Goal: Task Accomplishment & Management: Complete application form

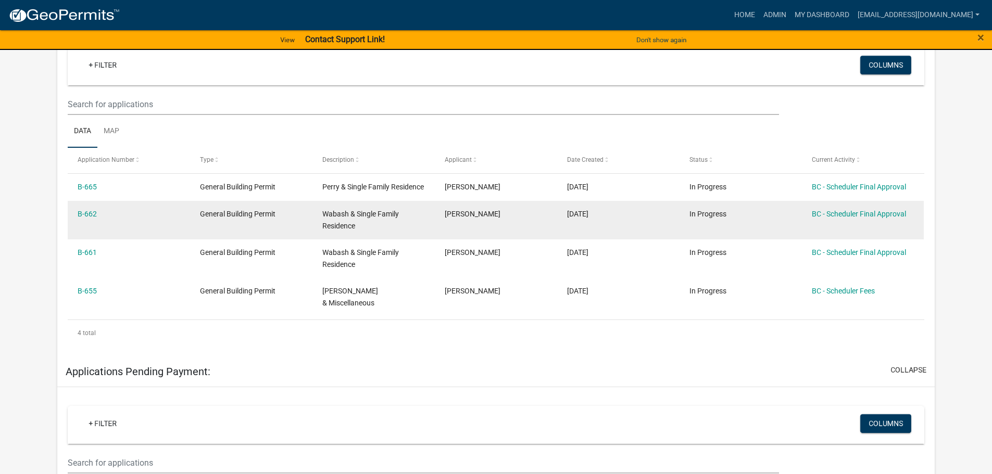
scroll to position [208, 0]
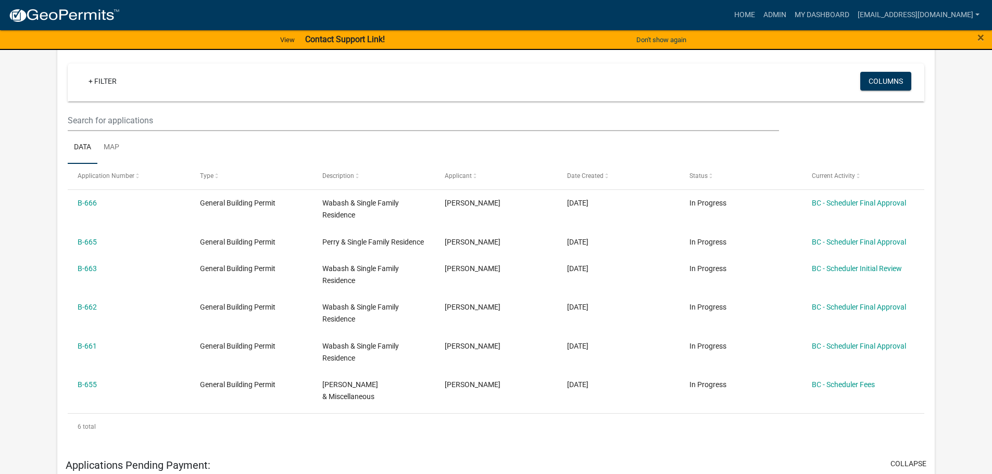
scroll to position [208, 0]
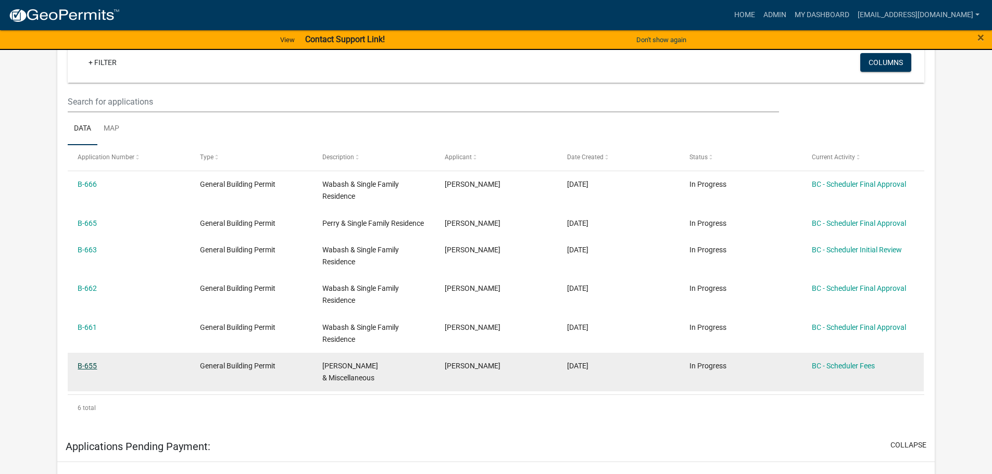
click at [91, 370] on link "B-655" at bounding box center [87, 366] width 19 height 8
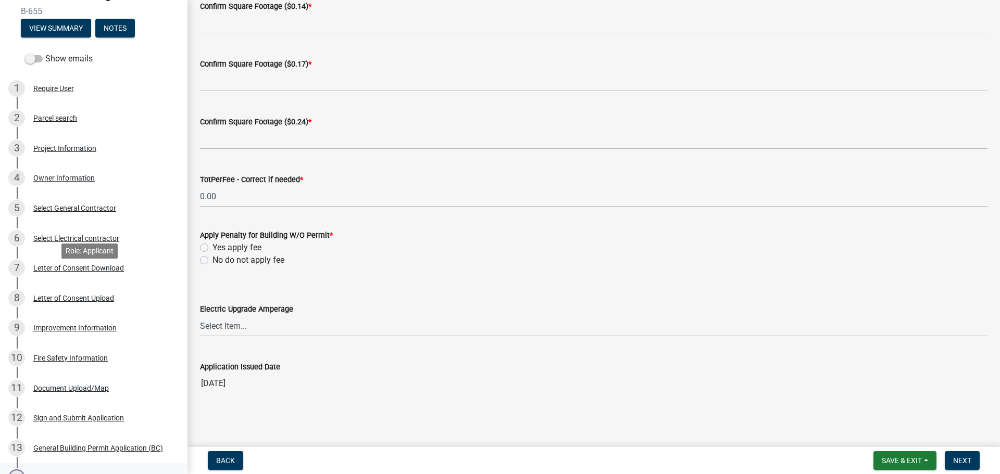
scroll to position [312, 0]
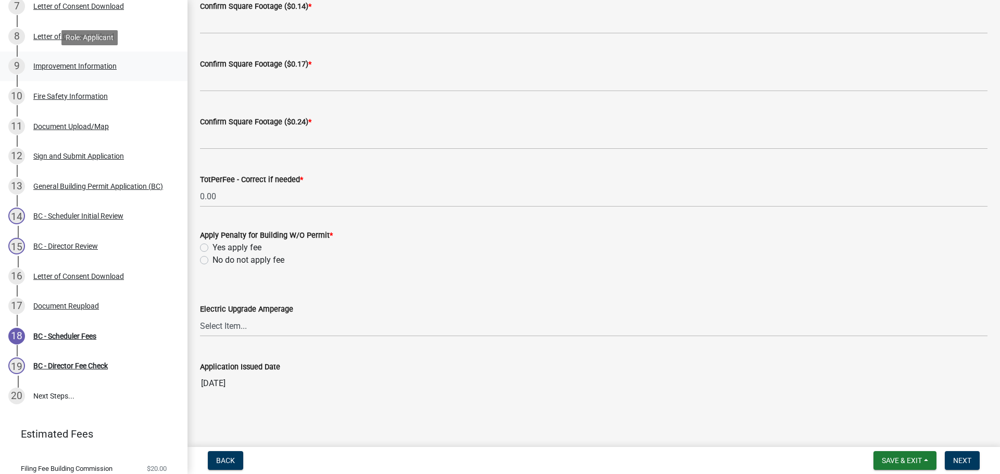
click at [93, 67] on div "Improvement Information" at bounding box center [74, 65] width 83 height 7
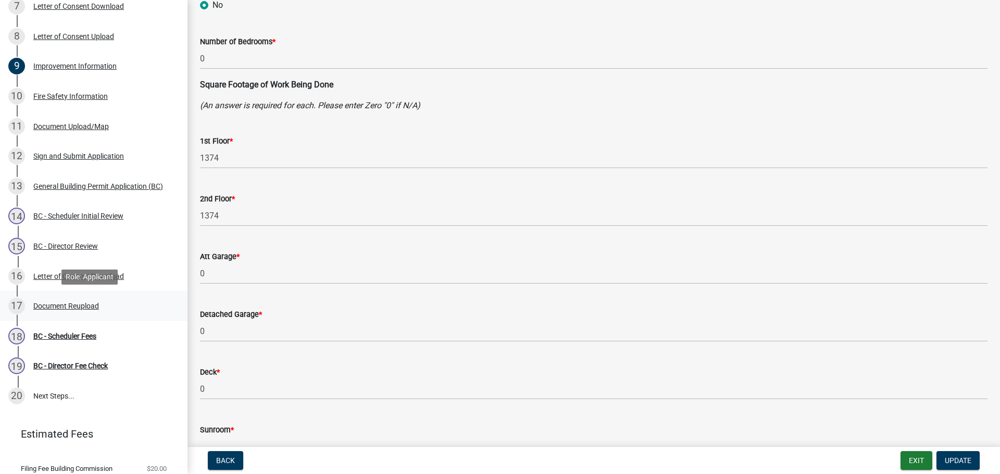
scroll to position [346, 0]
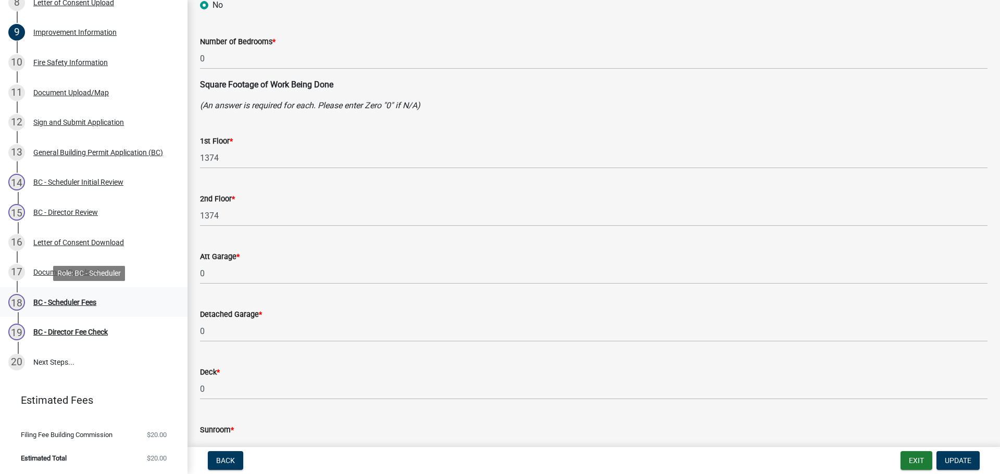
click at [75, 302] on div "BC - Scheduler Fees" at bounding box center [64, 302] width 63 height 7
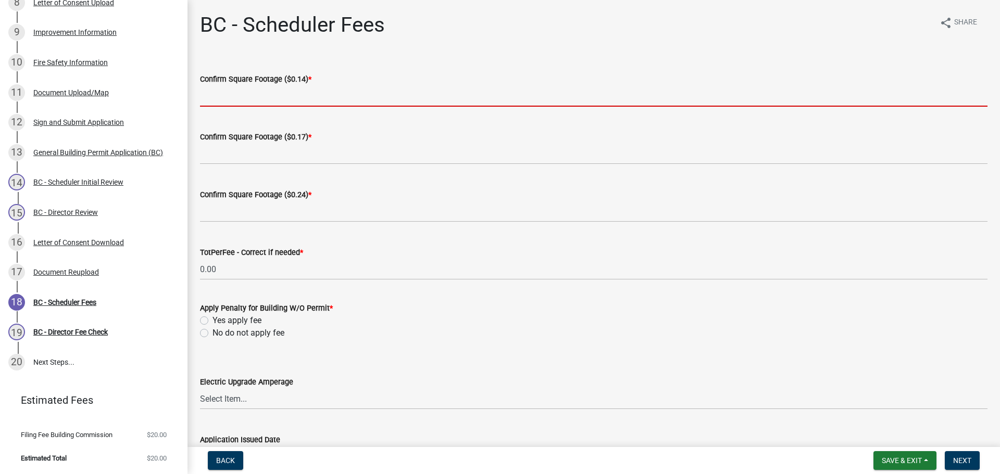
click at [296, 97] on input "text" at bounding box center [593, 95] width 787 height 21
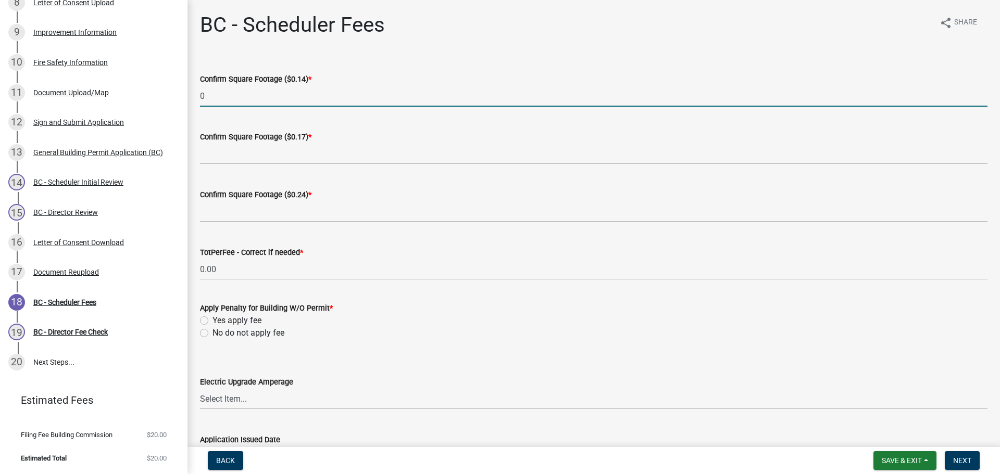
type input "0"
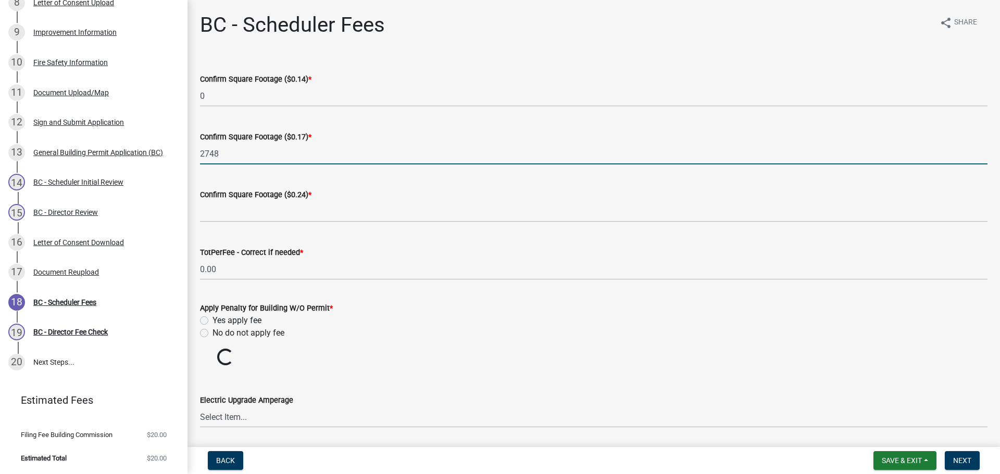
type input "2748"
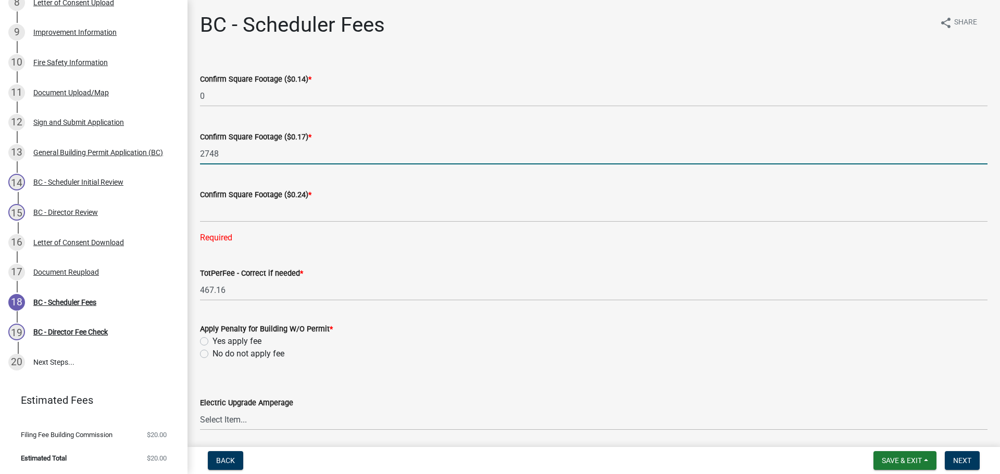
drag, startPoint x: 240, startPoint y: 155, endPoint x: 195, endPoint y: 155, distance: 44.8
click at [195, 155] on div "Confirm Square Footage ($0.17) * 2748" at bounding box center [593, 140] width 803 height 48
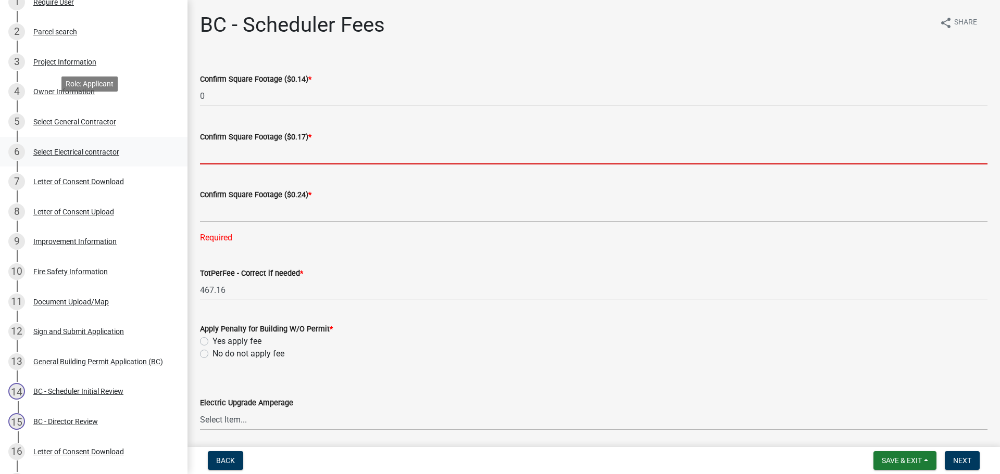
scroll to position [86, 0]
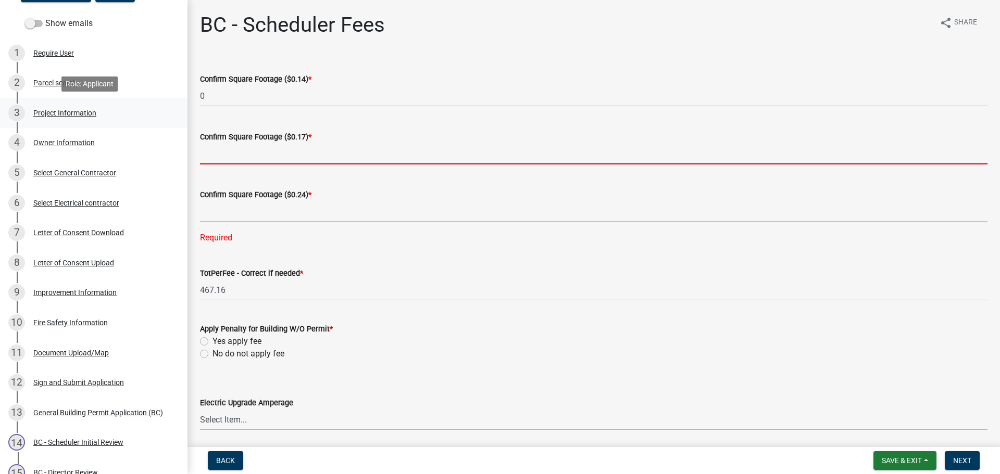
click at [69, 113] on div "Project Information" at bounding box center [64, 112] width 63 height 7
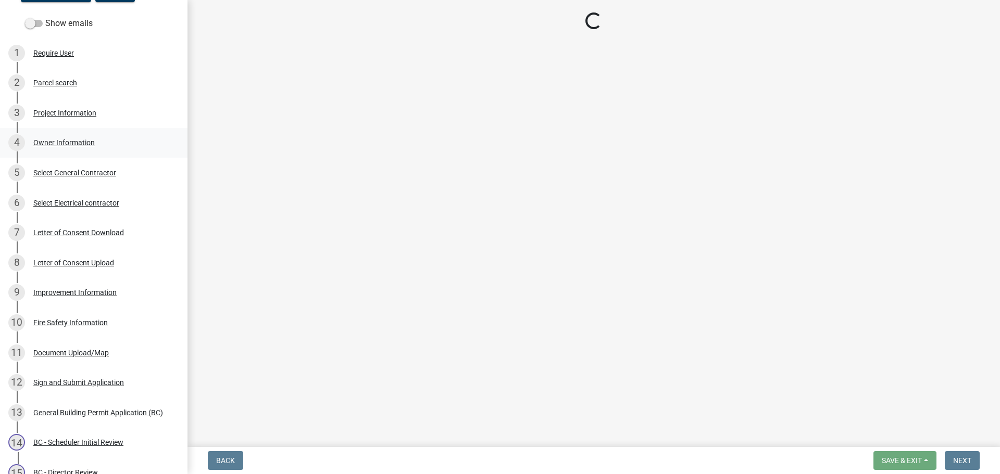
select select "3bc89572-0438-4f8a-bc10-730aa16f7006"
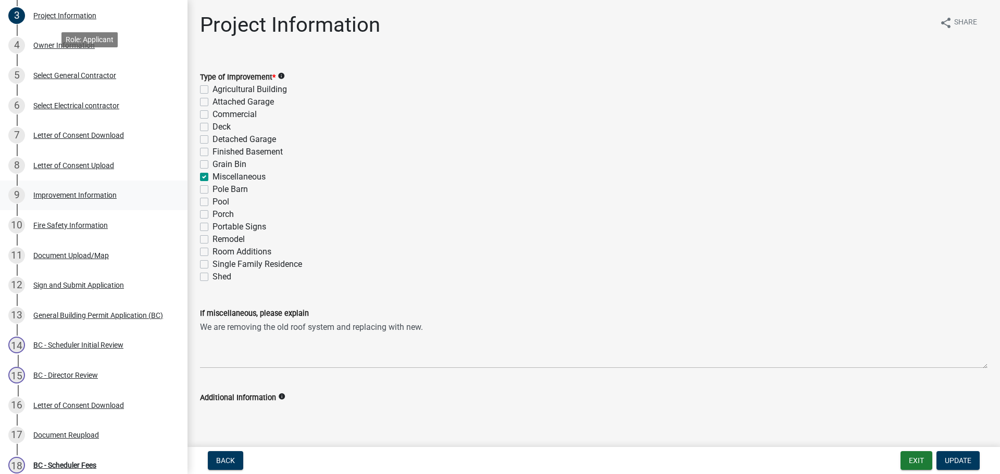
scroll to position [190, 0]
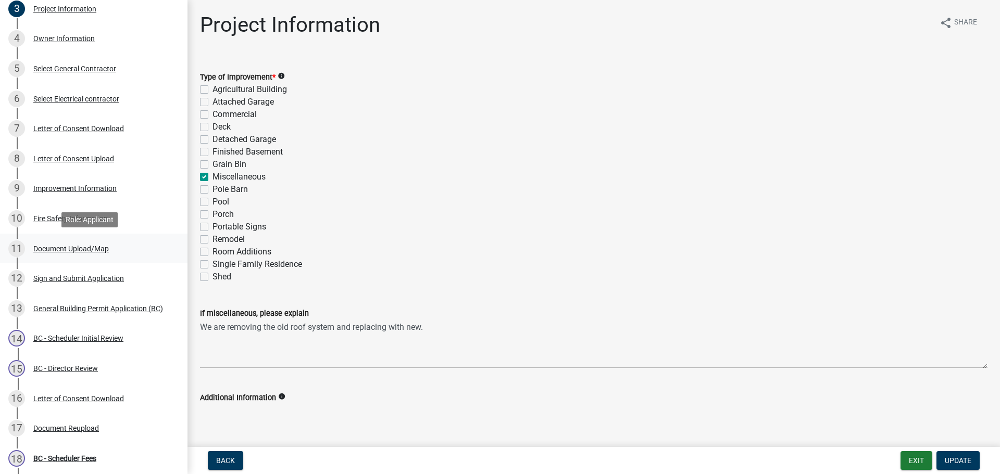
click at [67, 249] on div "Document Upload/Map" at bounding box center [71, 248] width 76 height 7
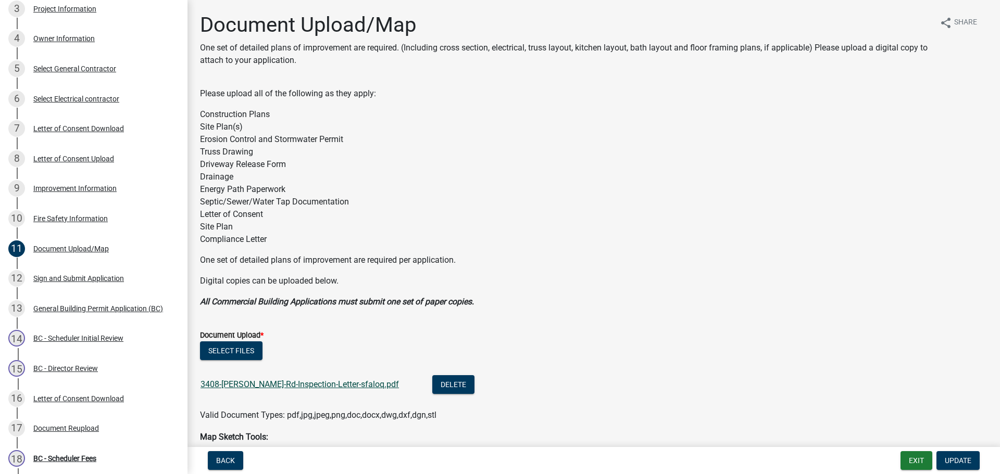
click at [265, 385] on link "3408-[PERSON_NAME]-Rd-Inspection-Letter-sfaloq.pdf" at bounding box center [300, 385] width 198 height 10
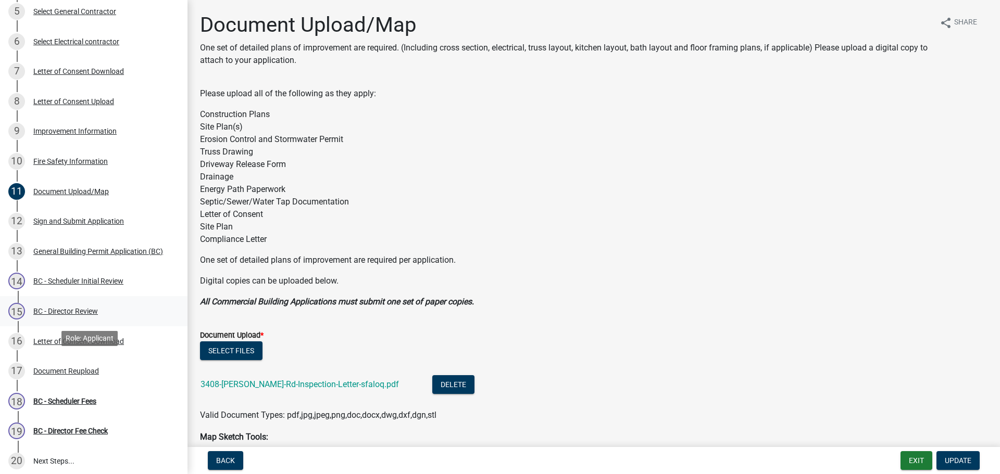
scroll to position [294, 0]
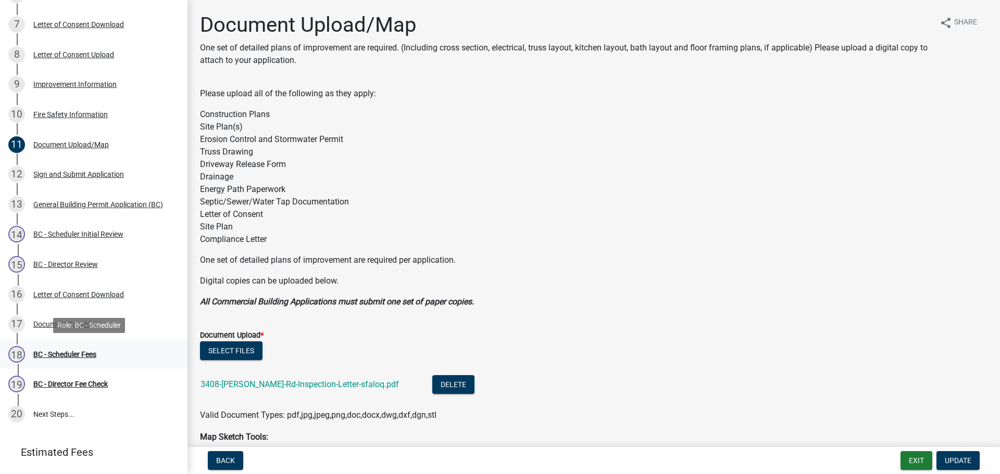
click at [61, 353] on div "BC - Scheduler Fees" at bounding box center [64, 354] width 63 height 7
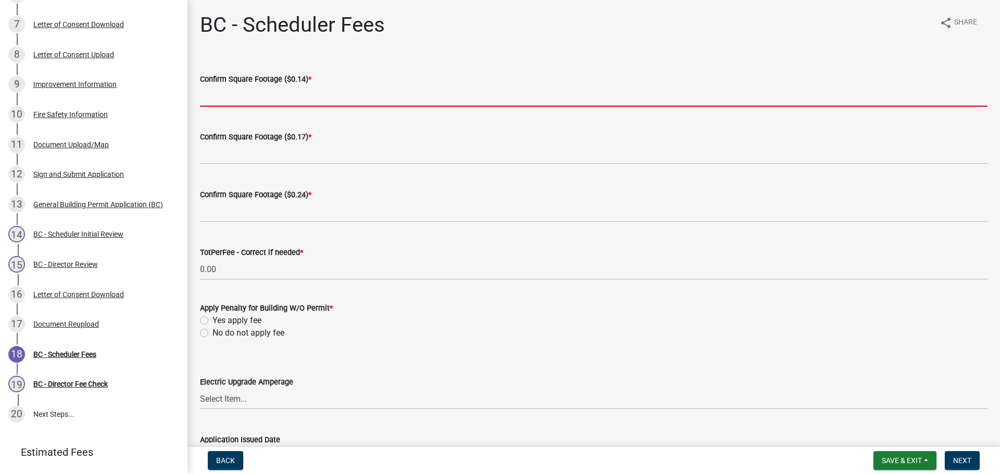
click at [243, 97] on input "text" at bounding box center [593, 95] width 787 height 21
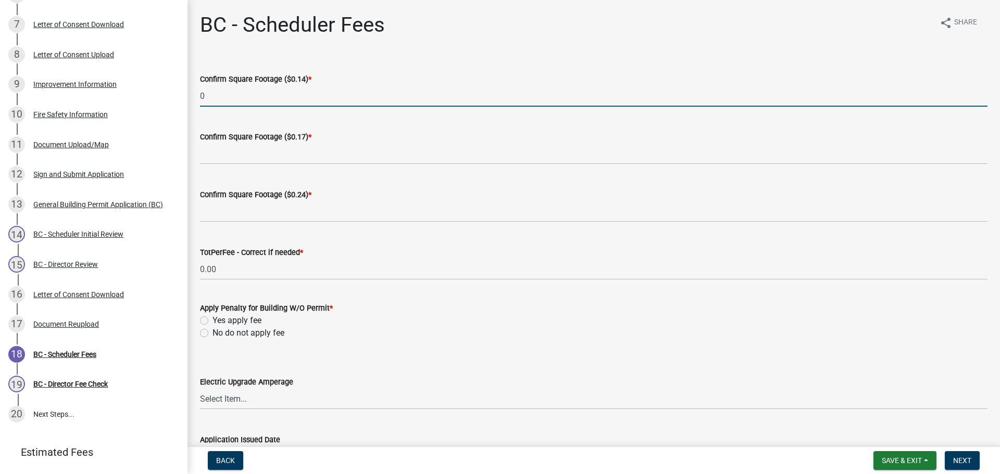
type input "0"
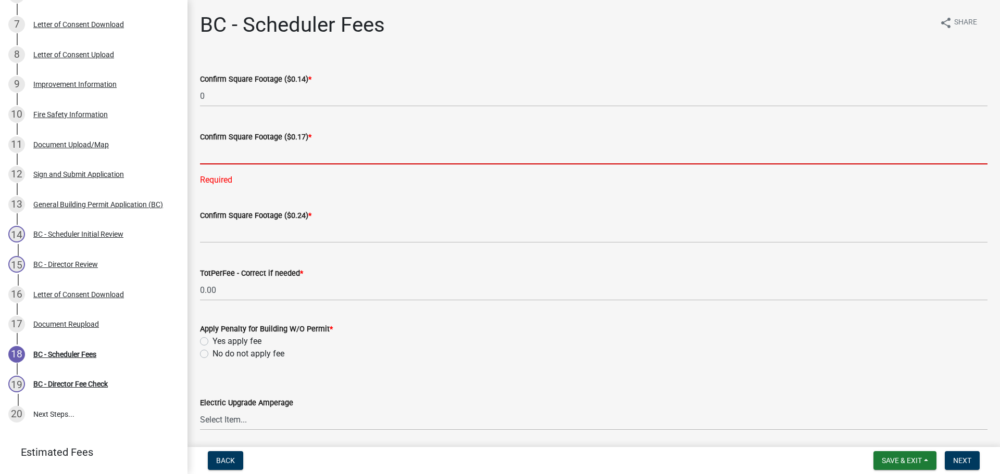
click at [253, 156] on input "text" at bounding box center [593, 153] width 787 height 21
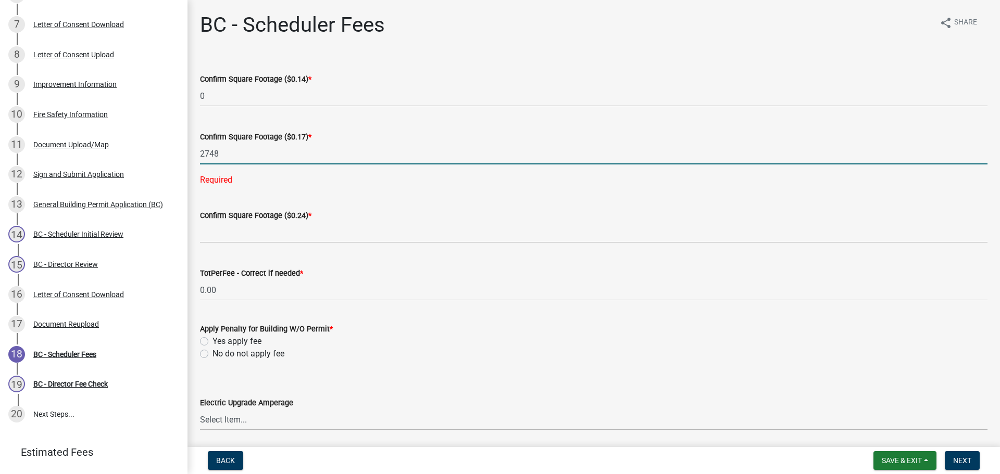
type input "2748"
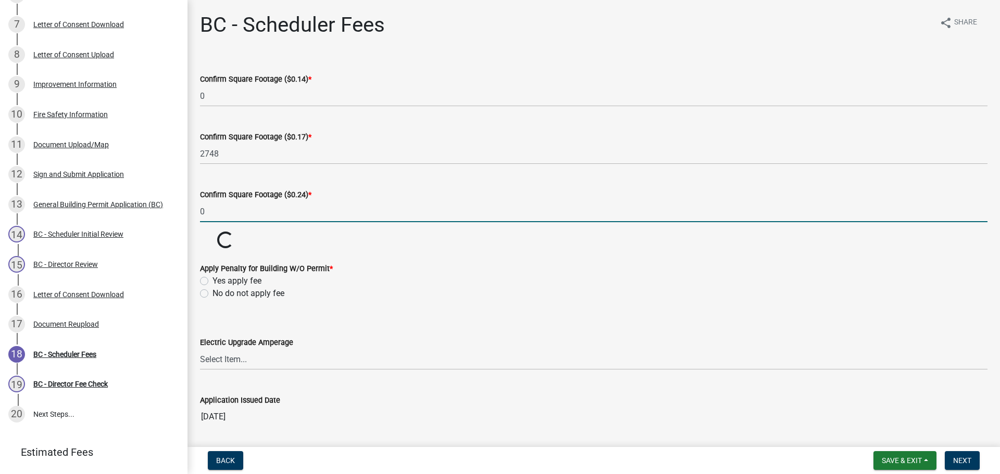
type input "0"
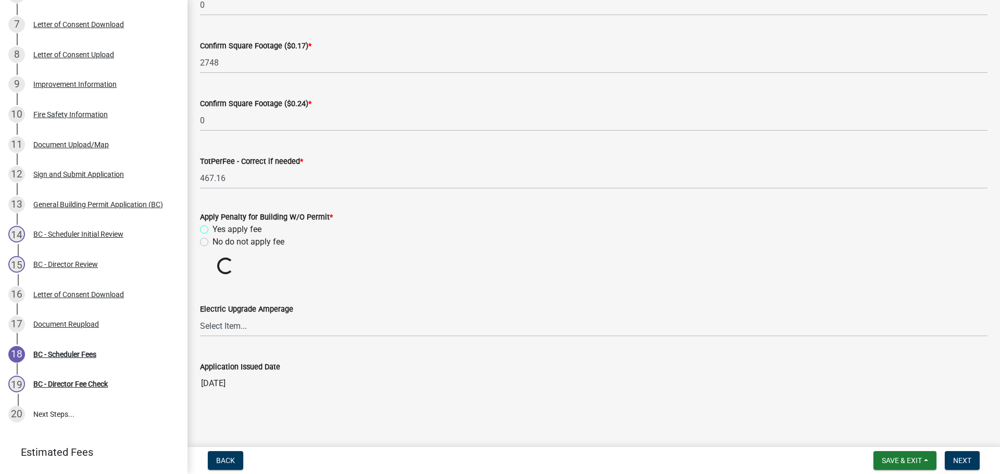
scroll to position [73, 0]
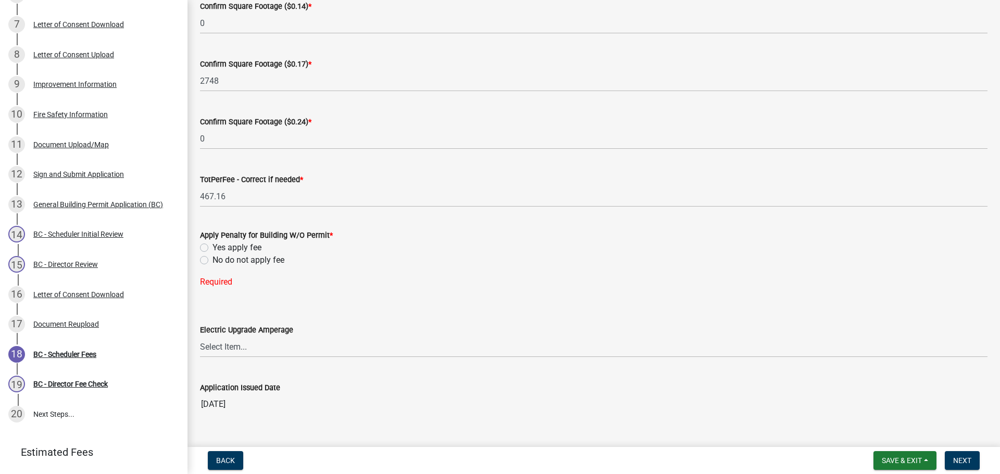
click at [212, 261] on label "No do not apply fee" at bounding box center [248, 260] width 72 height 12
click at [212, 261] on input "No do not apply fee" at bounding box center [215, 257] width 7 height 7
radio input "true"
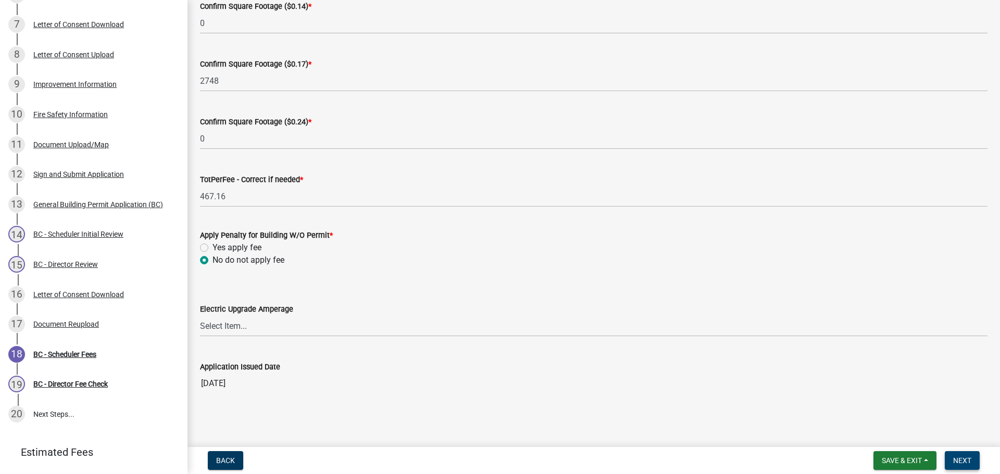
click at [958, 457] on span "Next" at bounding box center [962, 461] width 18 height 8
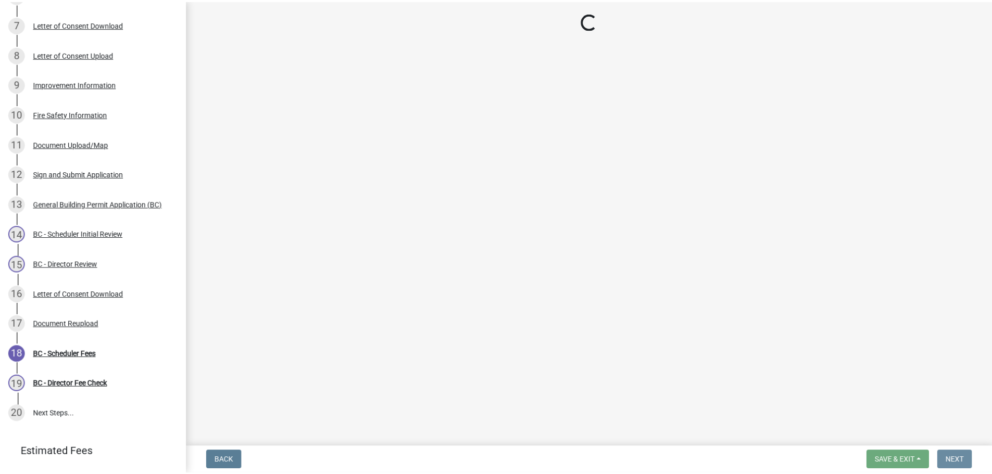
scroll to position [0, 0]
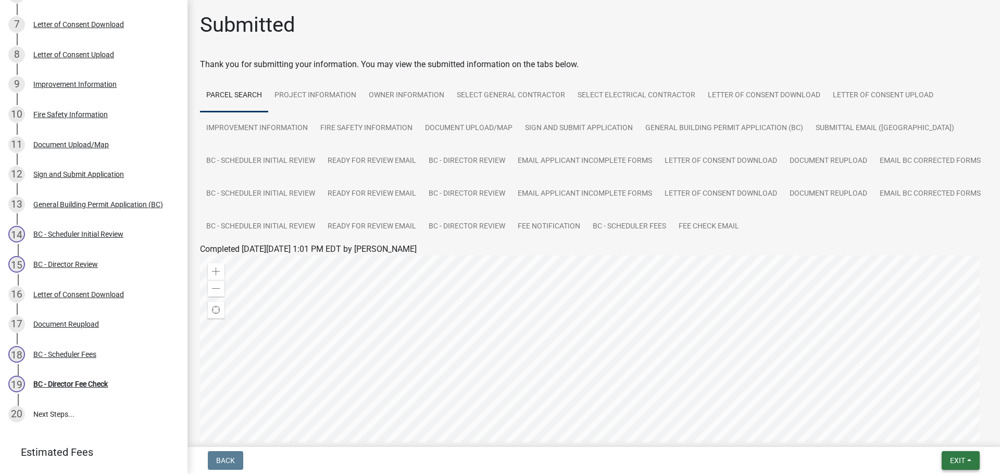
click at [970, 458] on button "Exit" at bounding box center [961, 461] width 38 height 19
click at [948, 433] on button "Save & Exit" at bounding box center [937, 433] width 83 height 25
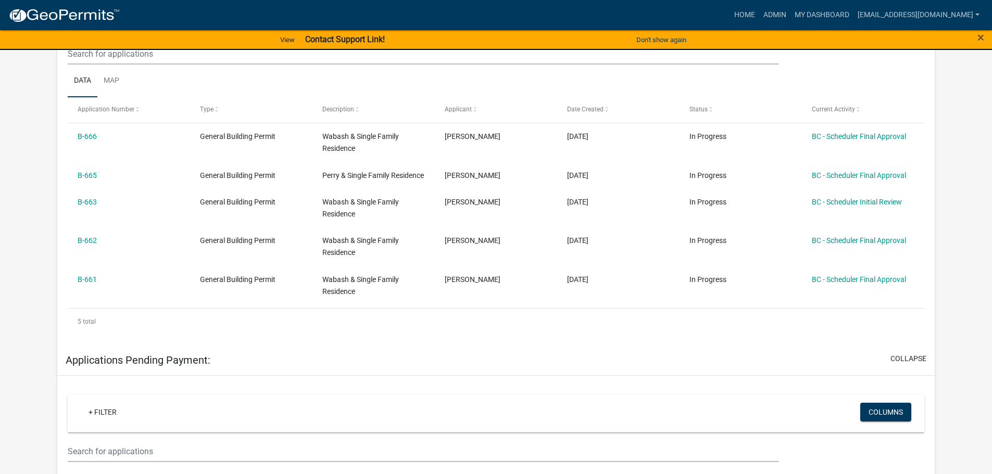
scroll to position [260, 0]
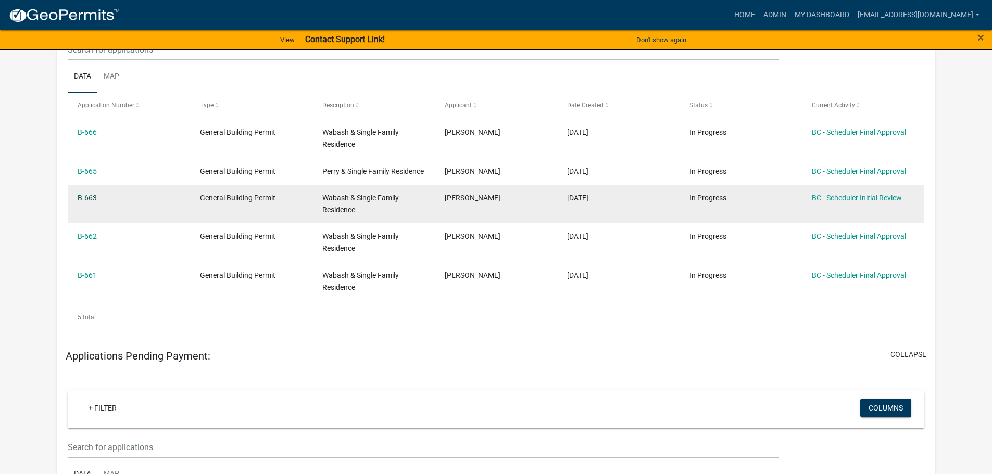
click at [91, 202] on link "B-663" at bounding box center [87, 198] width 19 height 8
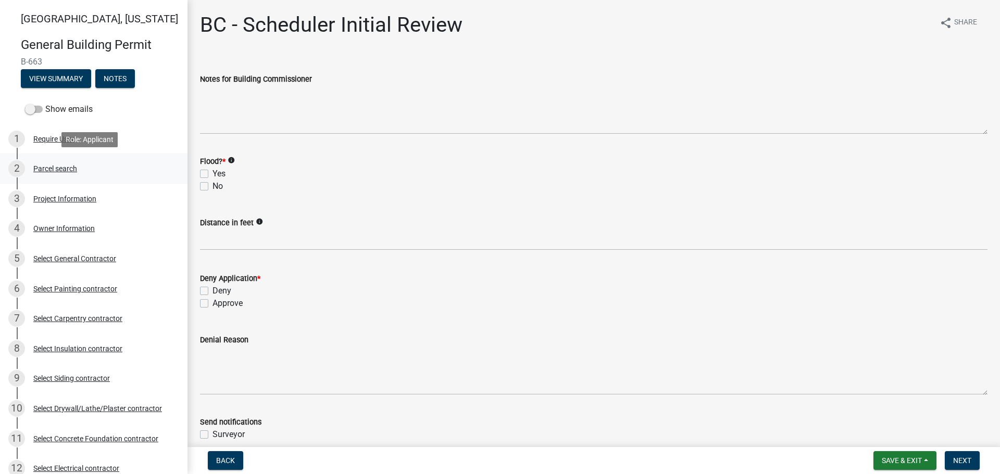
click at [48, 169] on div "Parcel search" at bounding box center [55, 168] width 44 height 7
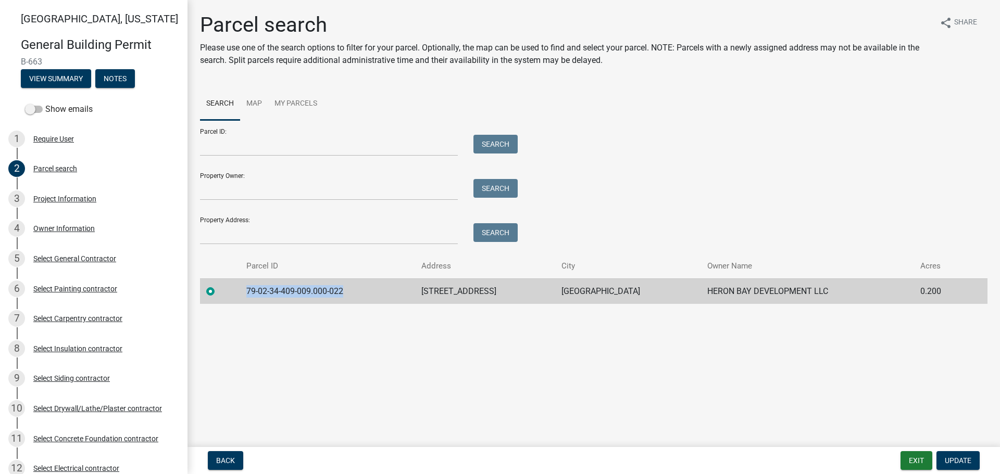
drag, startPoint x: 245, startPoint y: 291, endPoint x: 352, endPoint y: 294, distance: 106.3
click at [355, 295] on td "79-02-34-409-009.000-022" at bounding box center [327, 292] width 175 height 26
copy td "79-02-34-409-009.000-022"
drag, startPoint x: 45, startPoint y: 197, endPoint x: 44, endPoint y: 187, distance: 10.5
click at [46, 197] on div "Project Information" at bounding box center [64, 198] width 63 height 7
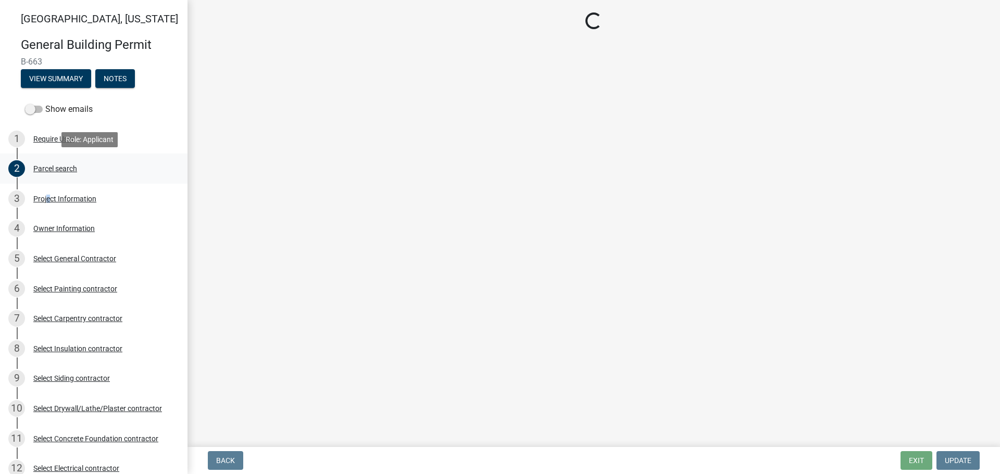
select select "f62e9ec7-2ce1-40c9-9d70-ac6e7ddc5d7c"
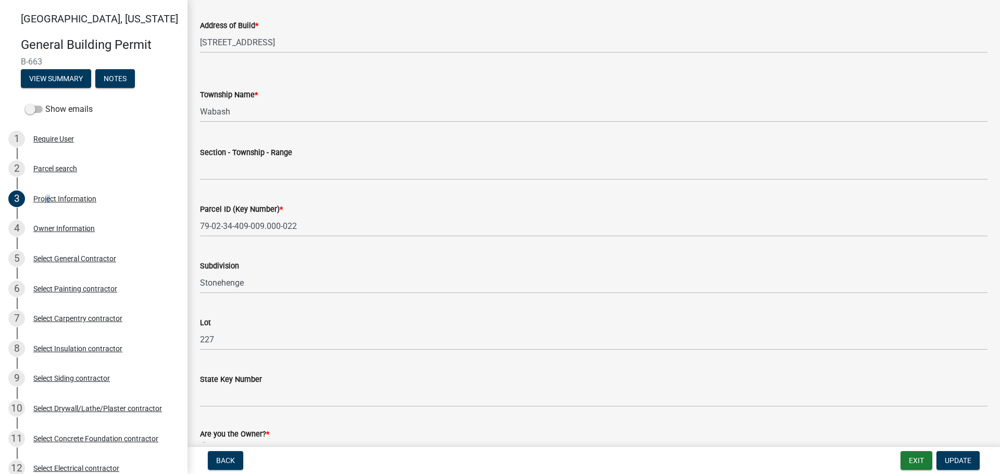
scroll to position [469, 0]
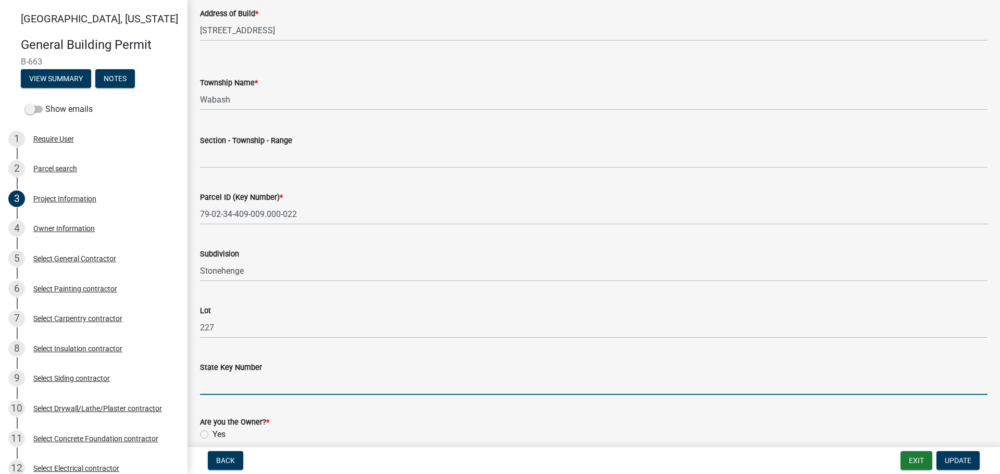
click at [244, 384] on input "State Key Number" at bounding box center [593, 384] width 787 height 21
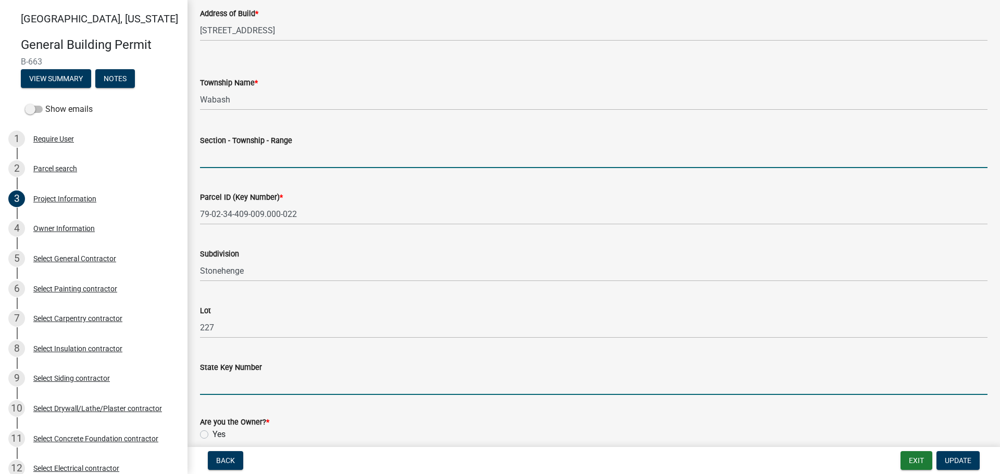
click at [252, 151] on input "Section - Township - Range" at bounding box center [593, 157] width 787 height 21
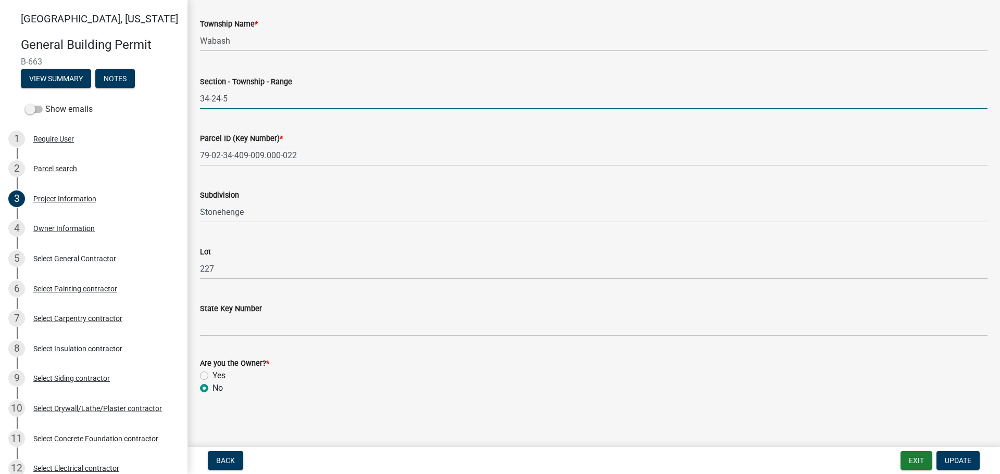
scroll to position [529, 0]
type input "34-24-5"
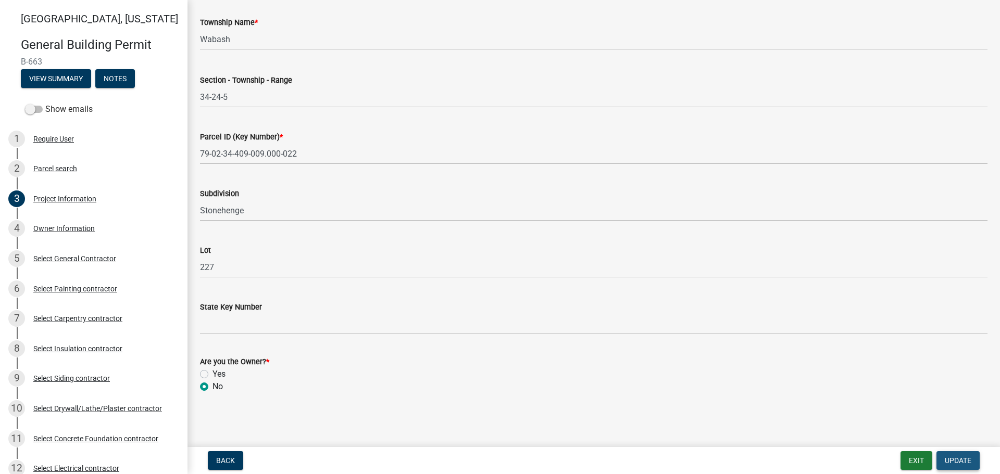
click at [961, 456] on button "Update" at bounding box center [957, 461] width 43 height 19
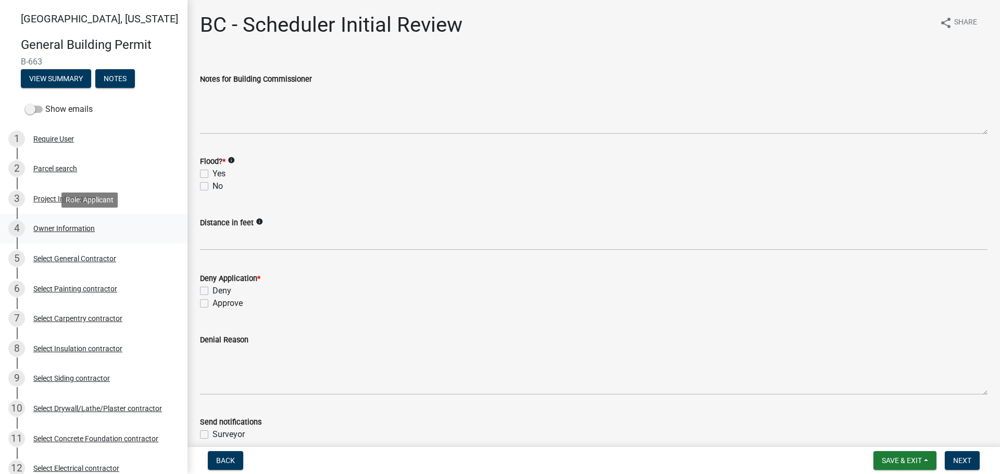
click at [68, 227] on div "Owner Information" at bounding box center [63, 228] width 61 height 7
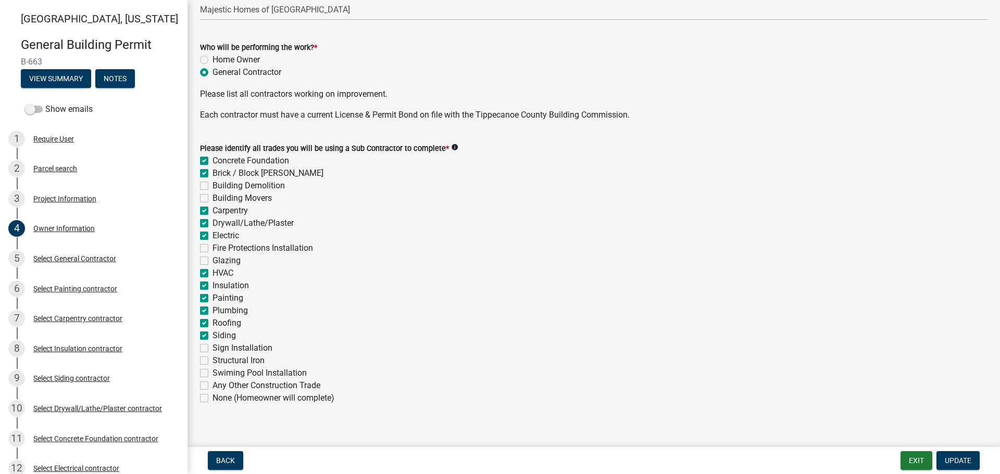
scroll to position [325, 0]
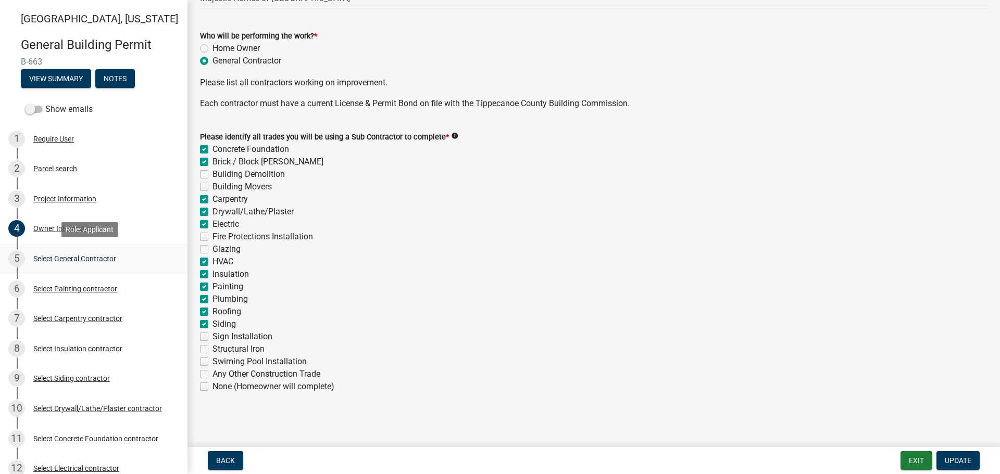
click at [59, 261] on div "5 Select General Contractor" at bounding box center [89, 259] width 162 height 17
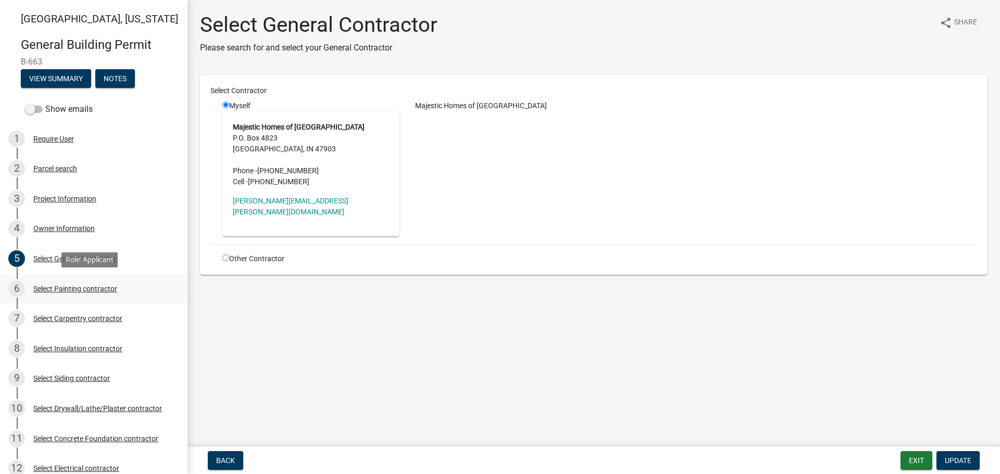
click at [52, 291] on div "Select Painting contractor" at bounding box center [75, 288] width 84 height 7
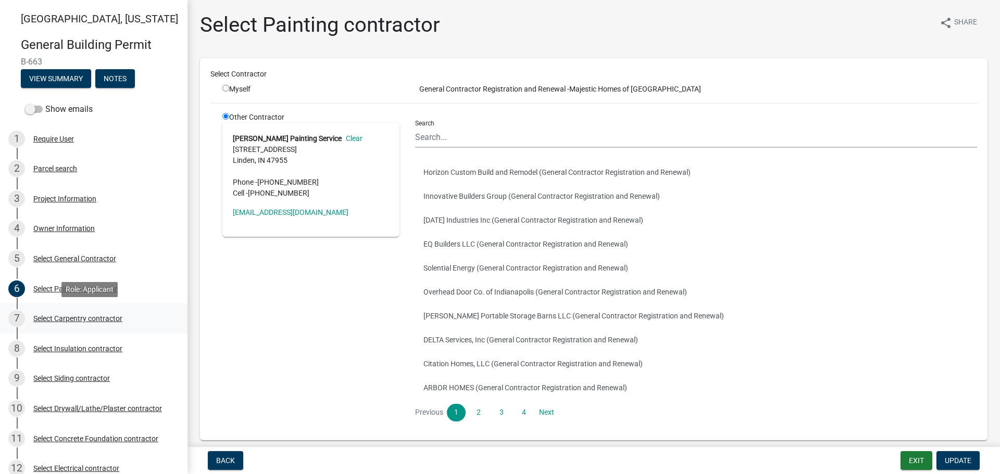
click at [54, 316] on div "Select Carpentry contractor" at bounding box center [77, 318] width 89 height 7
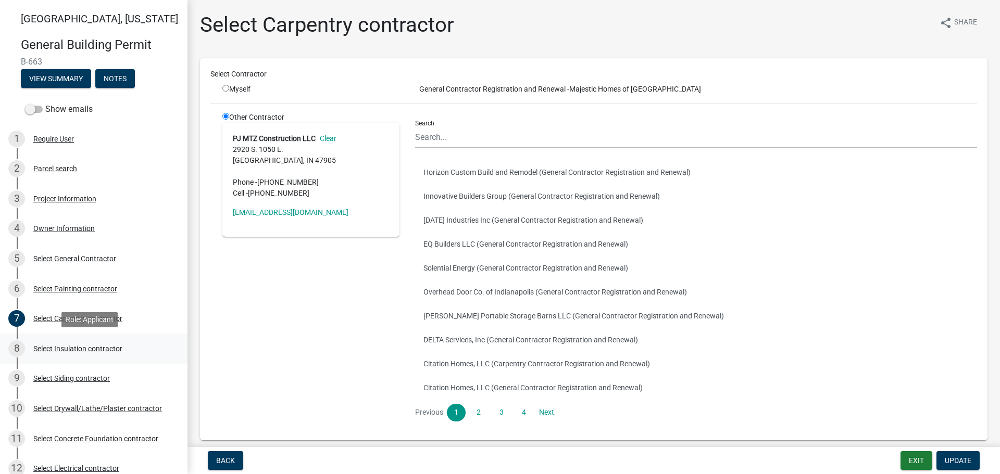
click at [60, 349] on div "Select Insulation contractor" at bounding box center [77, 348] width 89 height 7
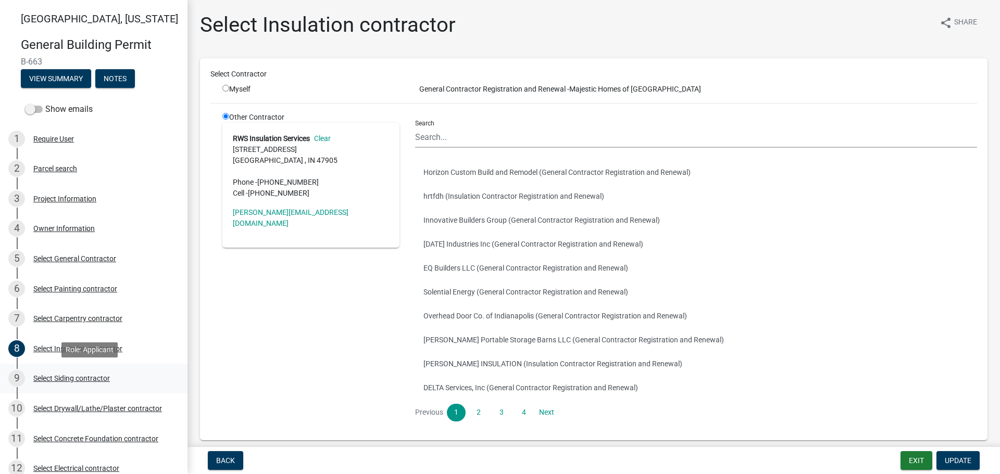
click at [57, 372] on div "9 Select Siding contractor" at bounding box center [89, 378] width 162 height 17
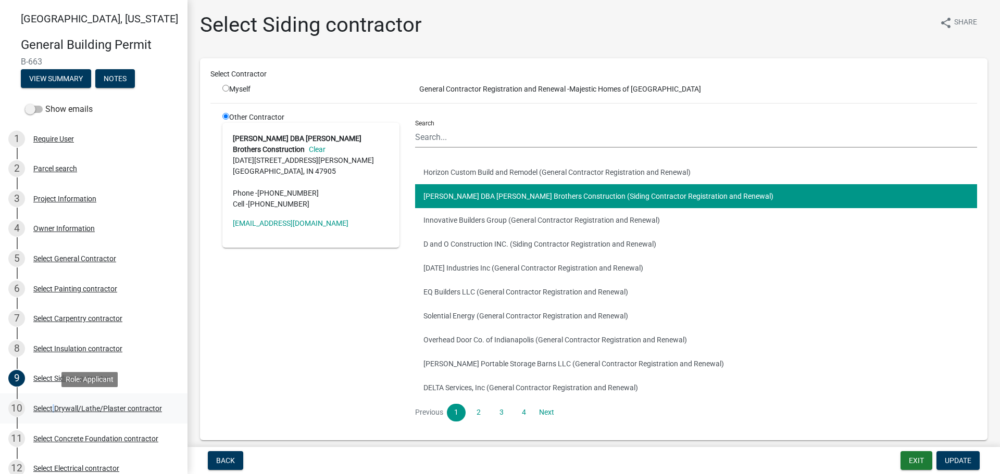
click at [53, 414] on div "10 Select Drywall/Lathe/Plaster contractor" at bounding box center [89, 409] width 162 height 17
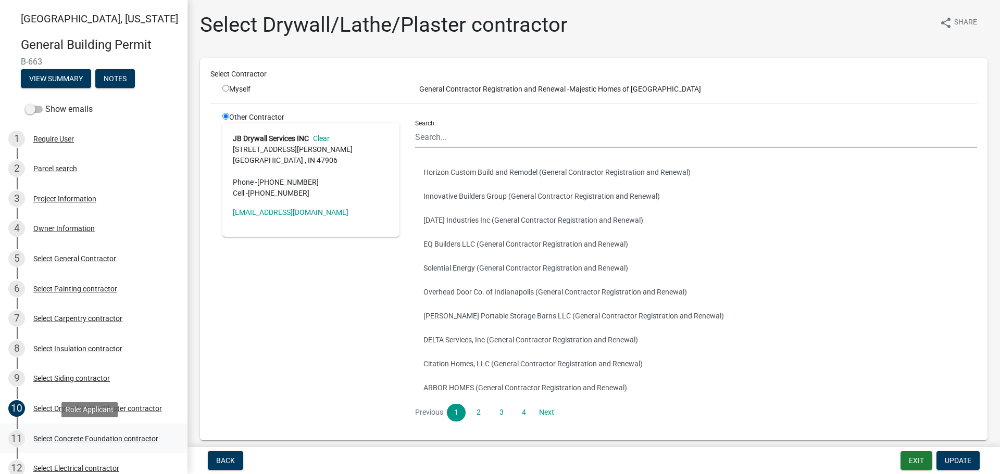
click at [76, 434] on div "11 Select Concrete Foundation contractor" at bounding box center [89, 439] width 162 height 17
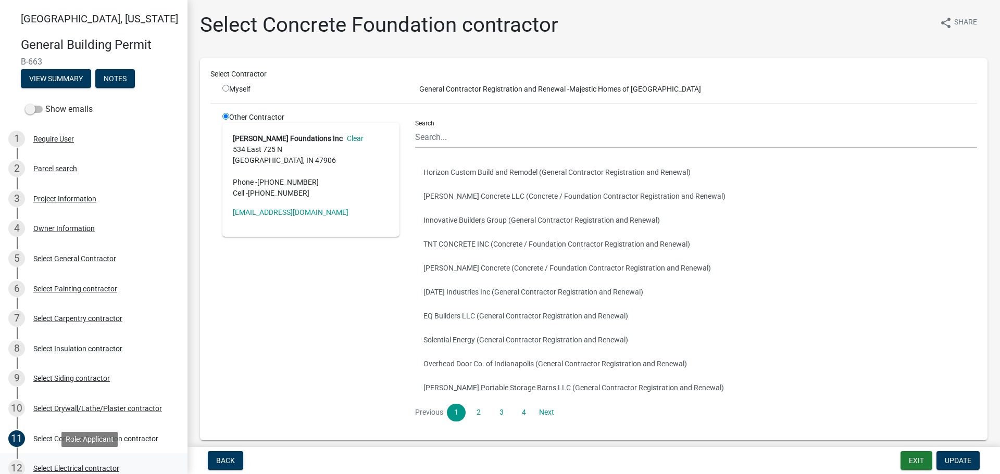
click at [81, 466] on div "Select Electrical contractor" at bounding box center [76, 468] width 86 height 7
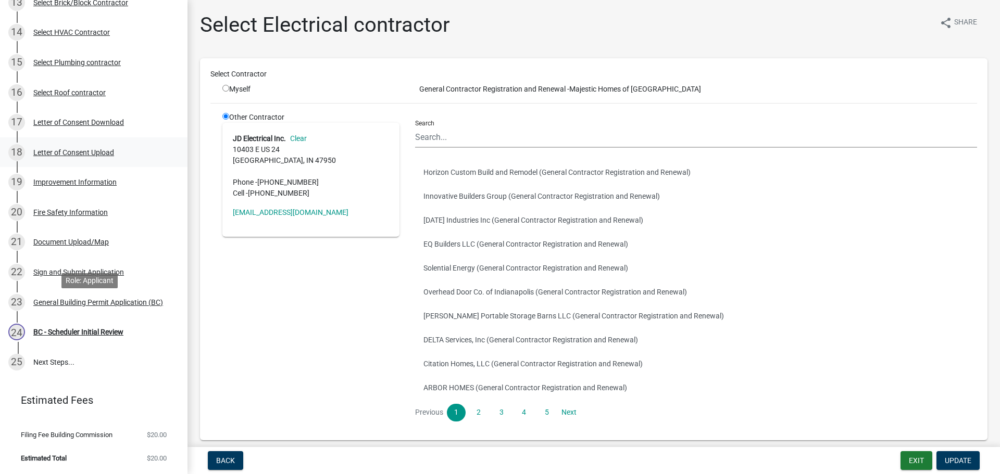
scroll to position [444, 0]
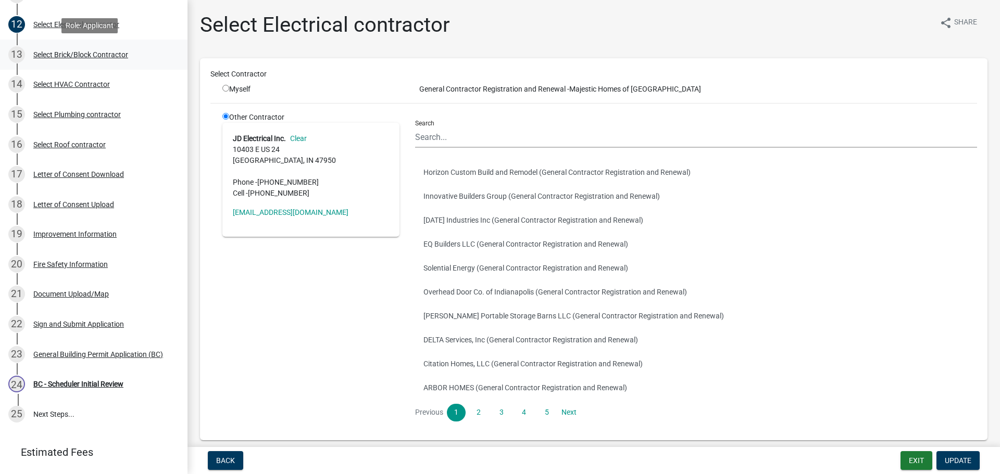
click at [51, 57] on div "Select Brick/Block Contractor" at bounding box center [80, 54] width 95 height 7
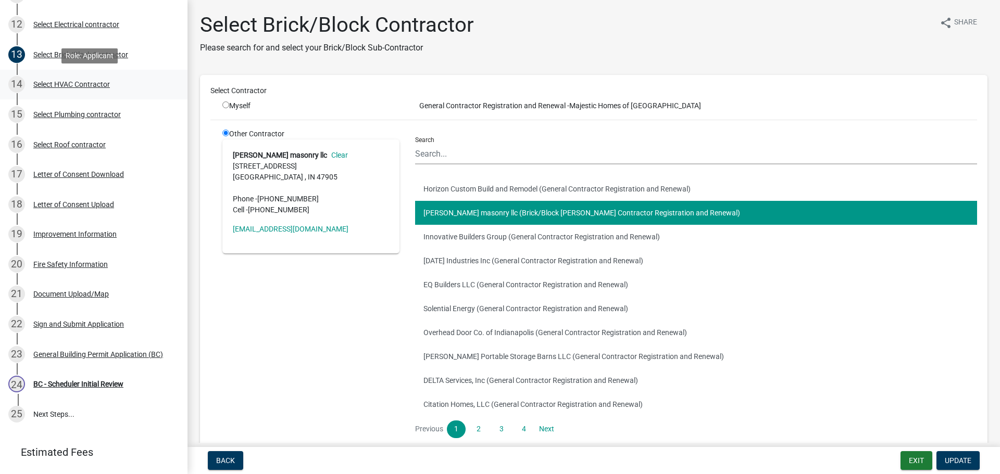
click at [51, 81] on div "Select HVAC Contractor" at bounding box center [71, 84] width 77 height 7
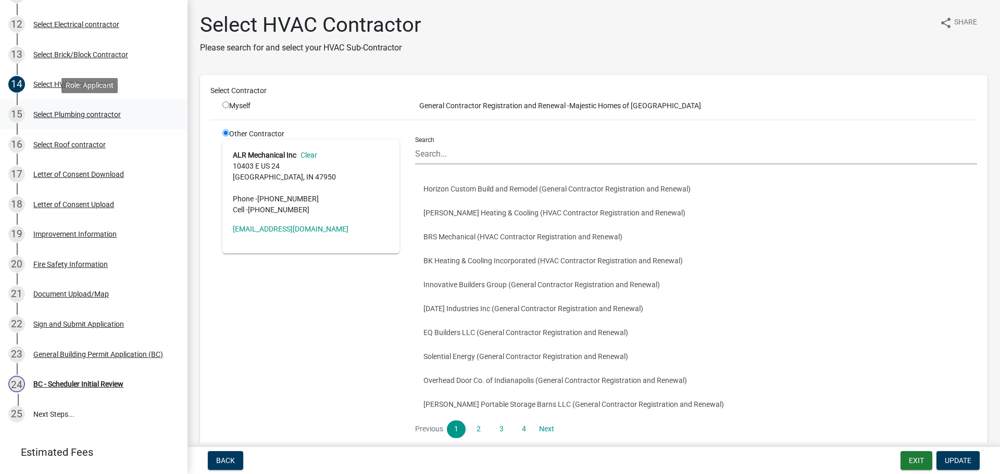
click at [54, 114] on div "Select Plumbing contractor" at bounding box center [76, 114] width 87 height 7
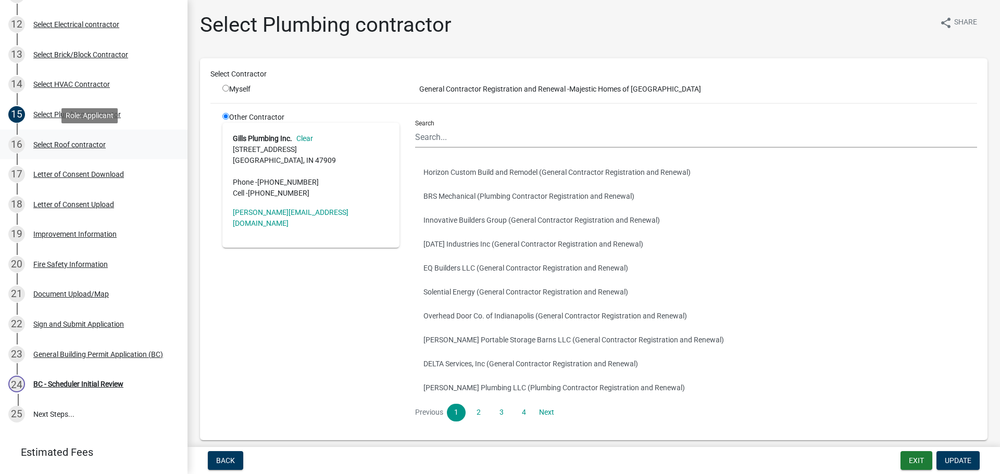
click at [53, 144] on div "Select Roof contractor" at bounding box center [69, 144] width 72 height 7
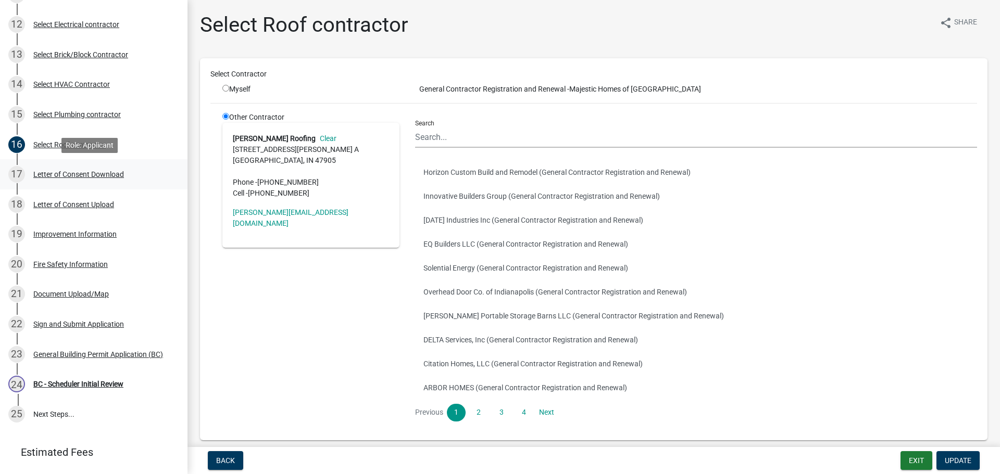
click at [58, 173] on div "Letter of Consent Download" at bounding box center [78, 174] width 91 height 7
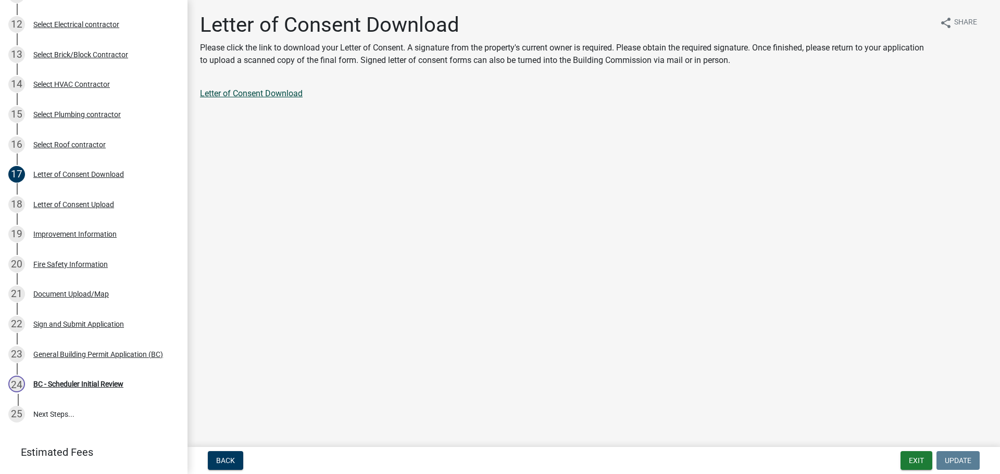
click at [255, 91] on link "Letter of Consent Download" at bounding box center [251, 94] width 103 height 10
click at [54, 202] on div "Letter of Consent Upload" at bounding box center [73, 204] width 81 height 7
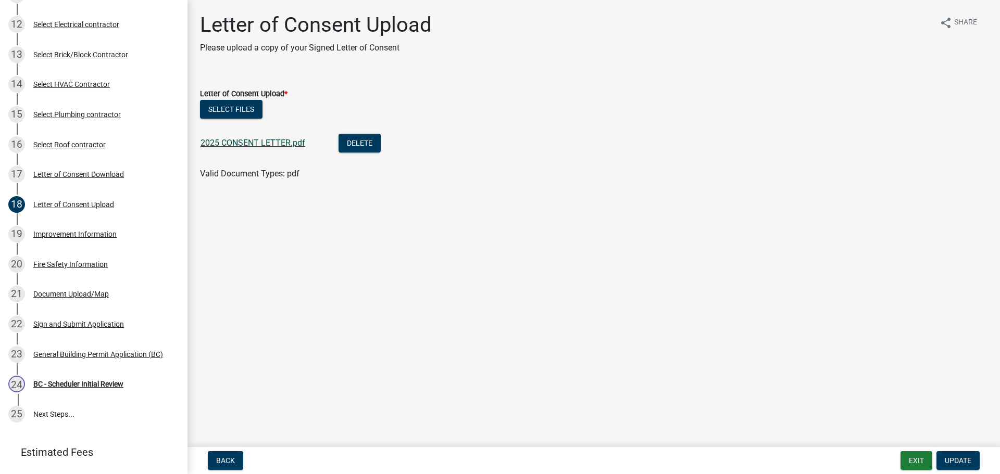
click at [235, 141] on link "2025 CONSENT LETTER.pdf" at bounding box center [253, 143] width 105 height 10
click at [69, 234] on div "Improvement Information" at bounding box center [74, 234] width 83 height 7
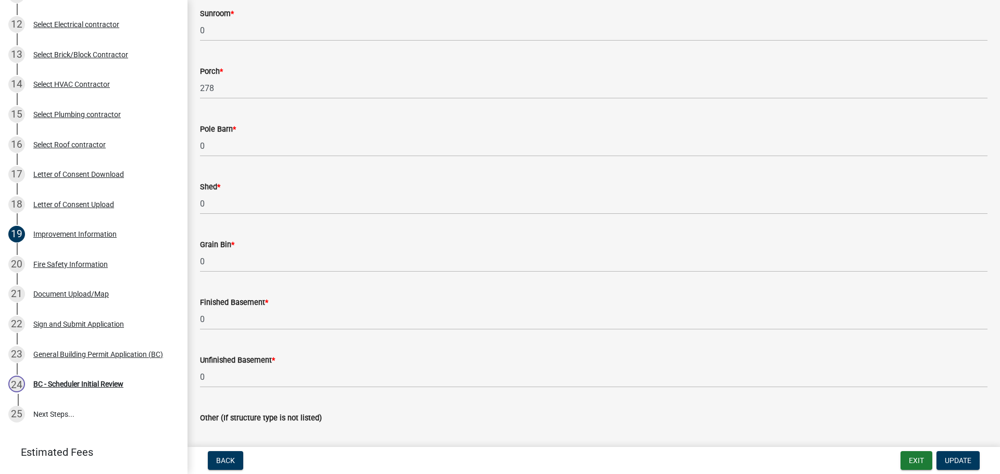
scroll to position [625, 0]
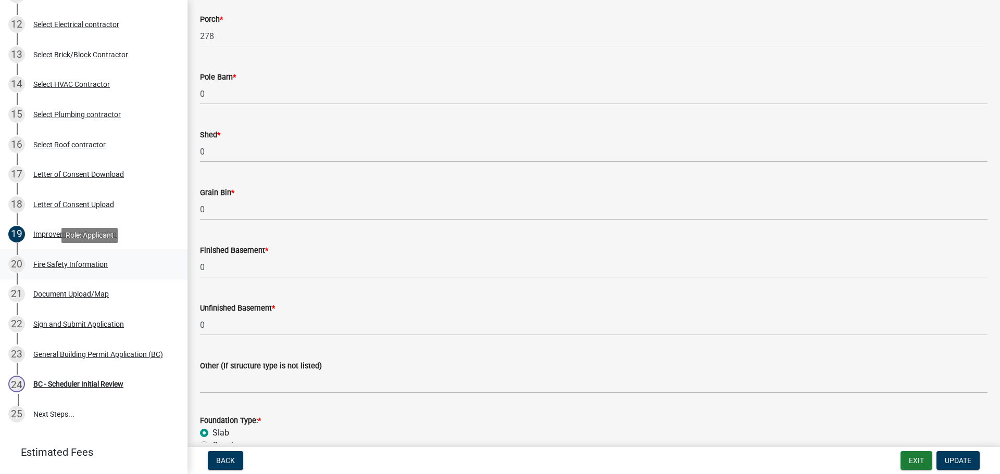
click at [59, 263] on div "Fire Safety Information" at bounding box center [70, 264] width 74 height 7
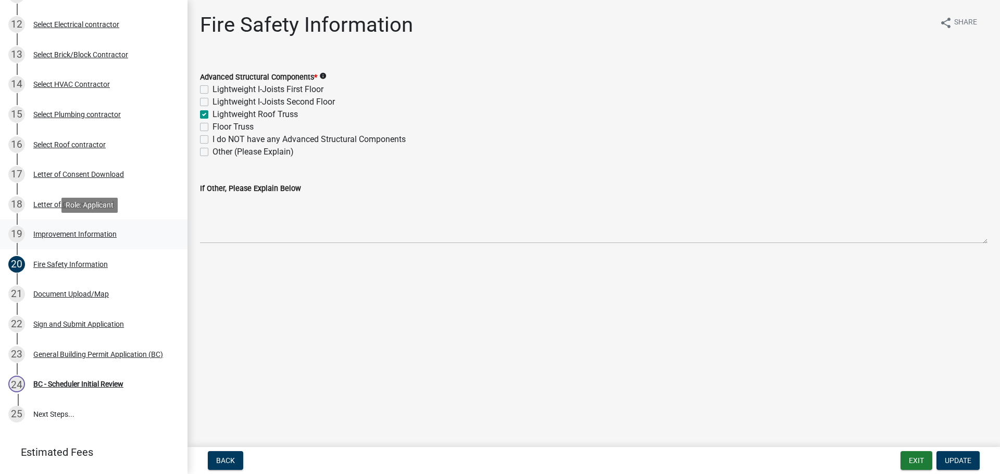
click at [55, 232] on div "Improvement Information" at bounding box center [74, 234] width 83 height 7
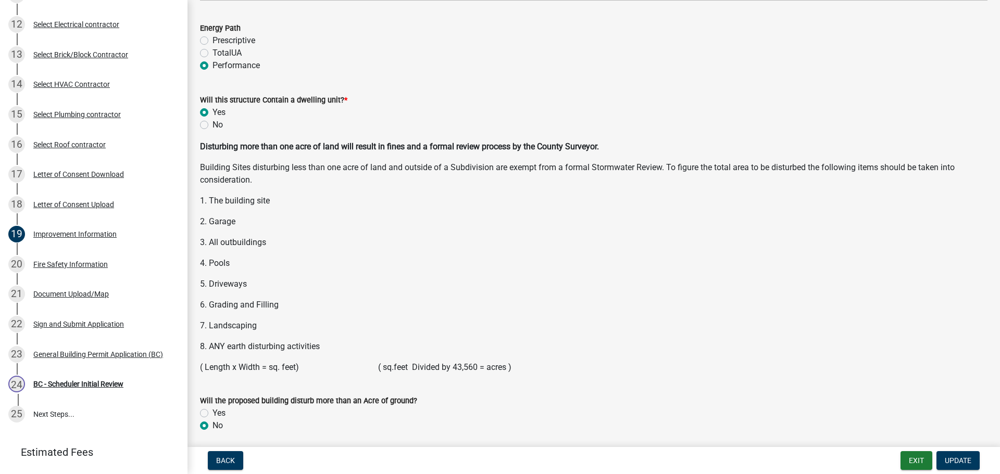
scroll to position [1342, 0]
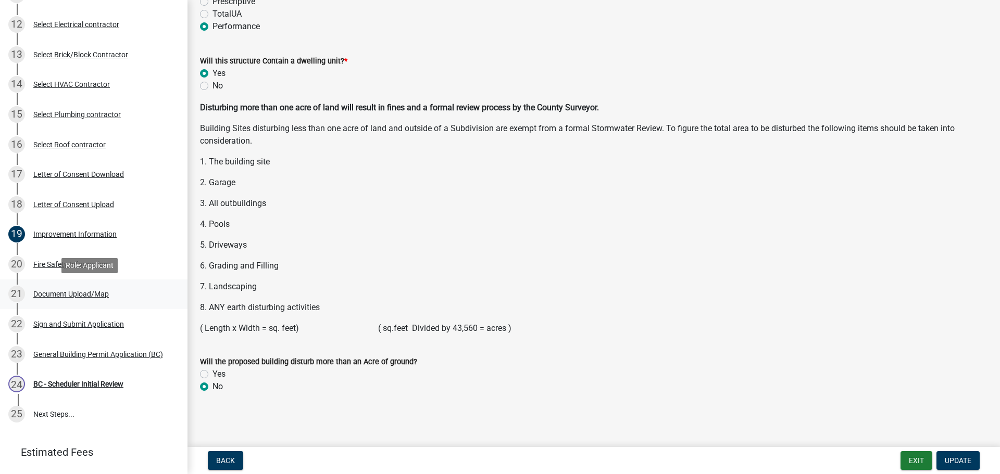
click at [49, 294] on div "Document Upload/Map" at bounding box center [71, 294] width 76 height 7
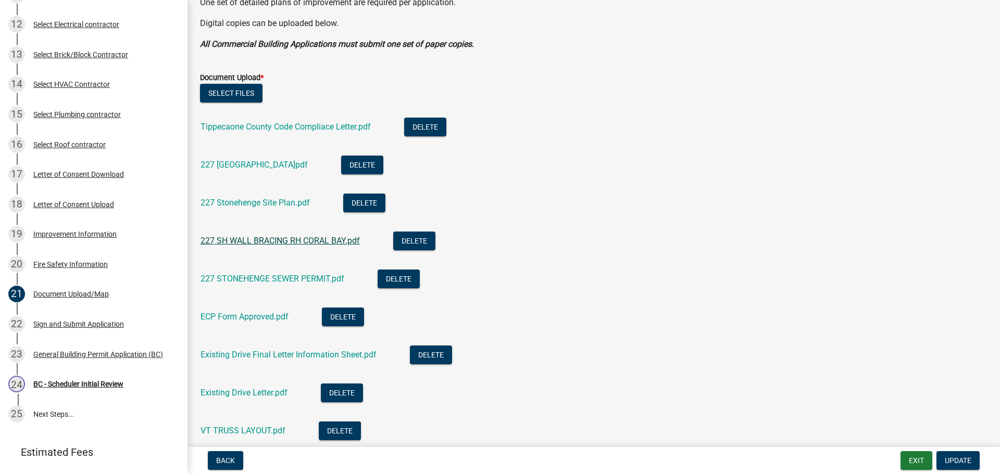
scroll to position [260, 0]
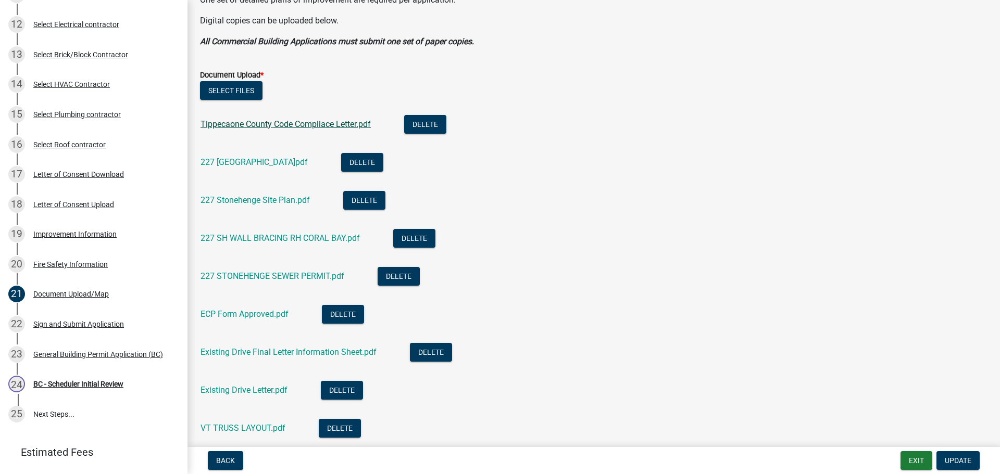
click at [253, 126] on link "Tippecaone County Code Compliace Letter.pdf" at bounding box center [286, 124] width 170 height 10
click at [222, 163] on link "227 [GEOGRAPHIC_DATA]pdf" at bounding box center [254, 162] width 107 height 10
click at [79, 231] on div "Improvement Information" at bounding box center [74, 234] width 83 height 7
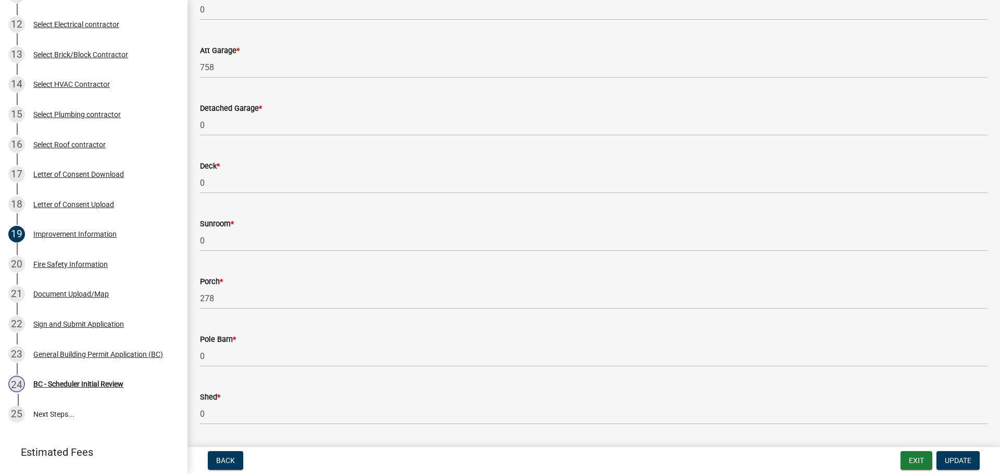
scroll to position [365, 0]
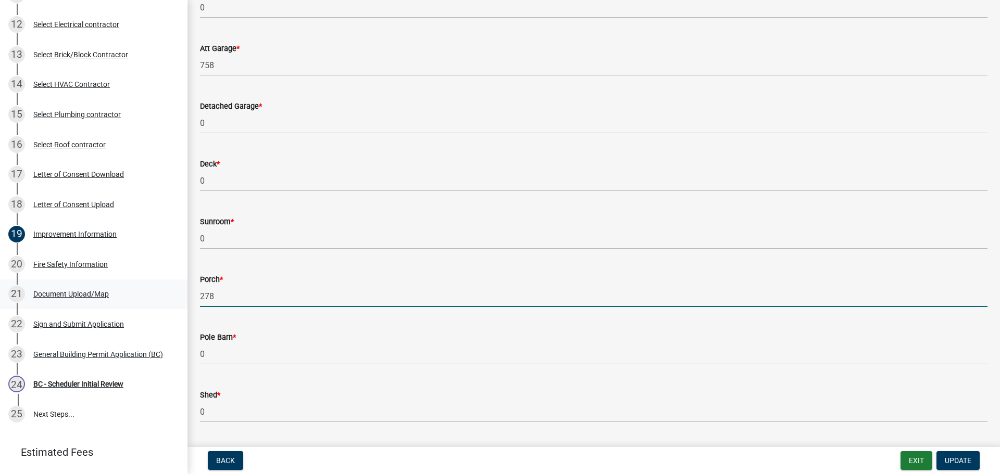
drag, startPoint x: 230, startPoint y: 297, endPoint x: 179, endPoint y: 294, distance: 51.2
click at [179, 294] on div "[GEOGRAPHIC_DATA], [US_STATE] General Building Permit B-663 View Summary Notes …" at bounding box center [500, 237] width 1000 height 474
type input "230"
click at [956, 458] on span "Update" at bounding box center [958, 461] width 27 height 8
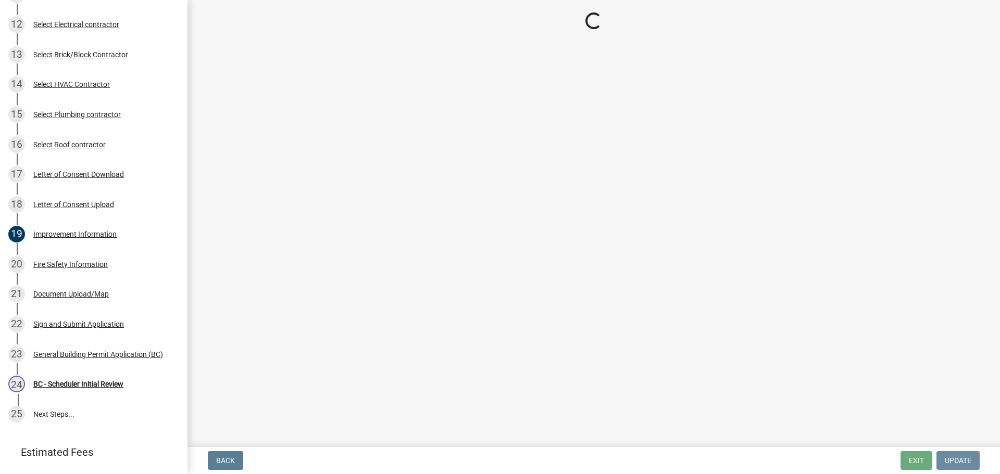
scroll to position [0, 0]
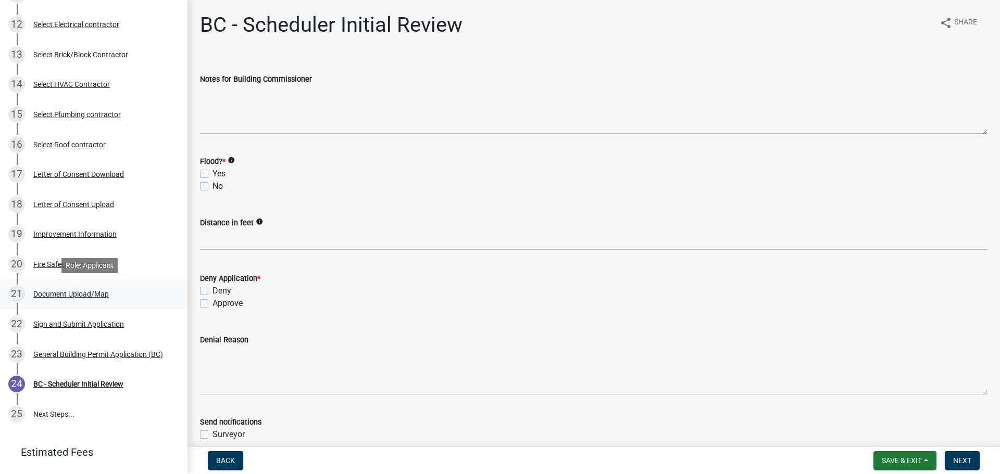
click at [67, 293] on div "Document Upload/Map" at bounding box center [71, 294] width 76 height 7
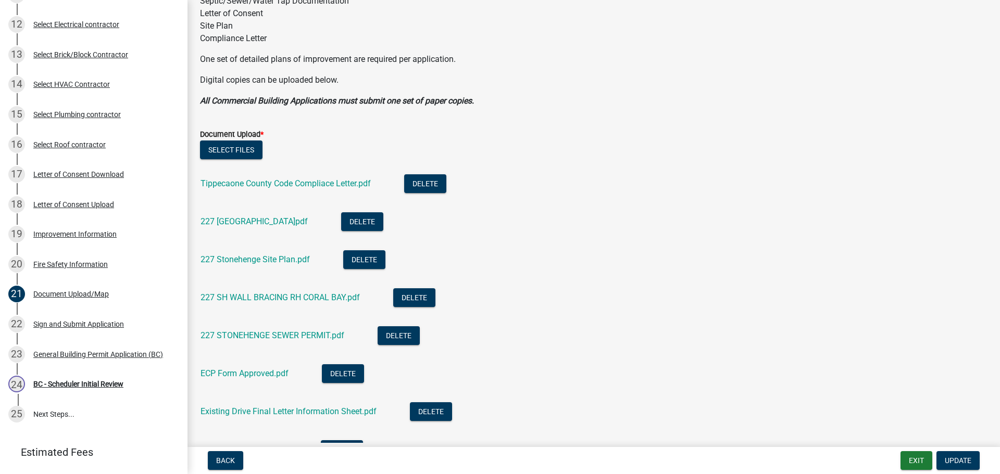
scroll to position [208, 0]
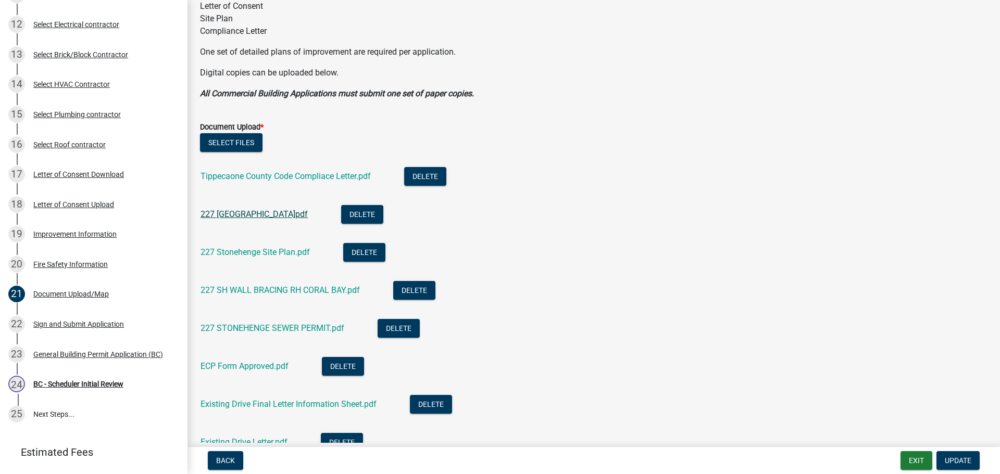
click at [255, 211] on link "227 [GEOGRAPHIC_DATA]pdf" at bounding box center [254, 214] width 107 height 10
click at [277, 249] on link "227 Stonehenge Site Plan.pdf" at bounding box center [255, 252] width 109 height 10
click at [255, 290] on link "227 SH WALL BRACING RH CORAL BAY.pdf" at bounding box center [280, 290] width 159 height 10
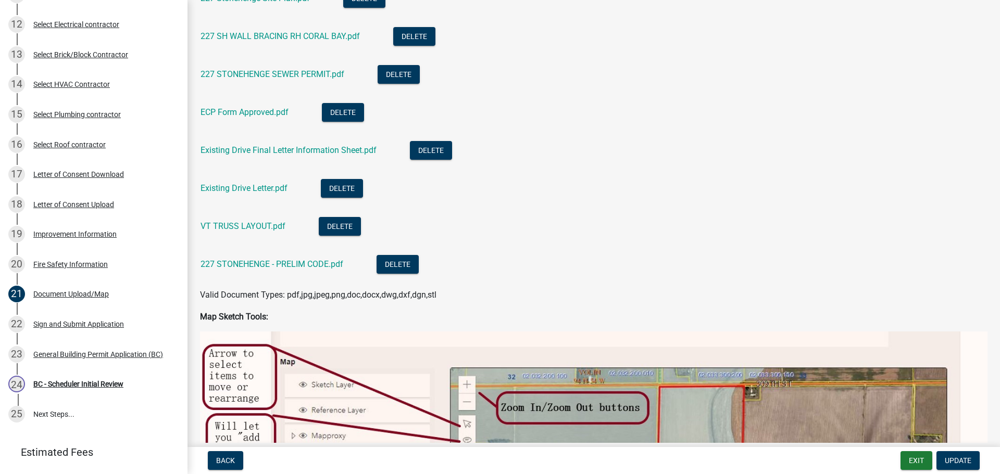
scroll to position [469, 0]
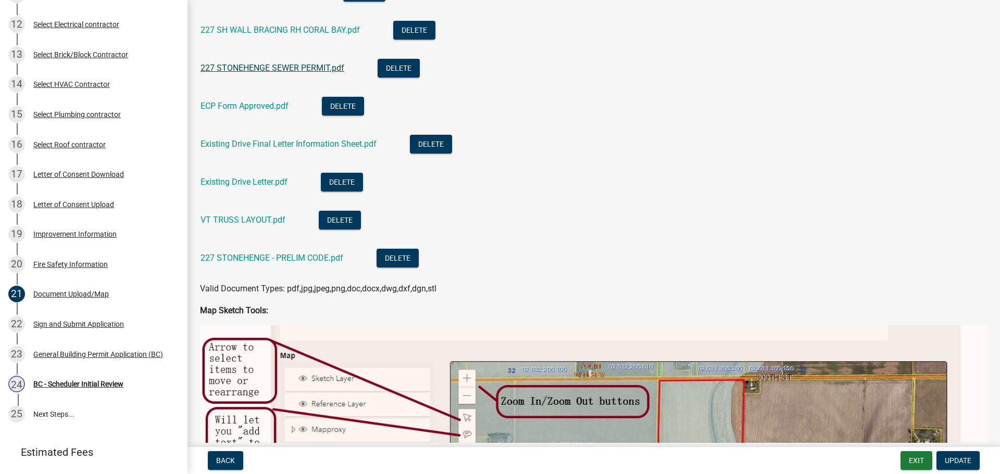
click at [249, 67] on link "227 STONEHENGE SEWER PERMIT.pdf" at bounding box center [273, 68] width 144 height 10
click at [254, 108] on link "ECP Form Approved.pdf" at bounding box center [245, 106] width 88 height 10
click at [255, 140] on link "Existing Drive Final Letter Information Sheet.pdf" at bounding box center [289, 144] width 176 height 10
click at [244, 220] on link "VT TRUSS LAYOUT.pdf" at bounding box center [243, 220] width 85 height 10
click at [254, 255] on link "227 STONEHENGE - PRELIM CODE.pdf" at bounding box center [272, 258] width 143 height 10
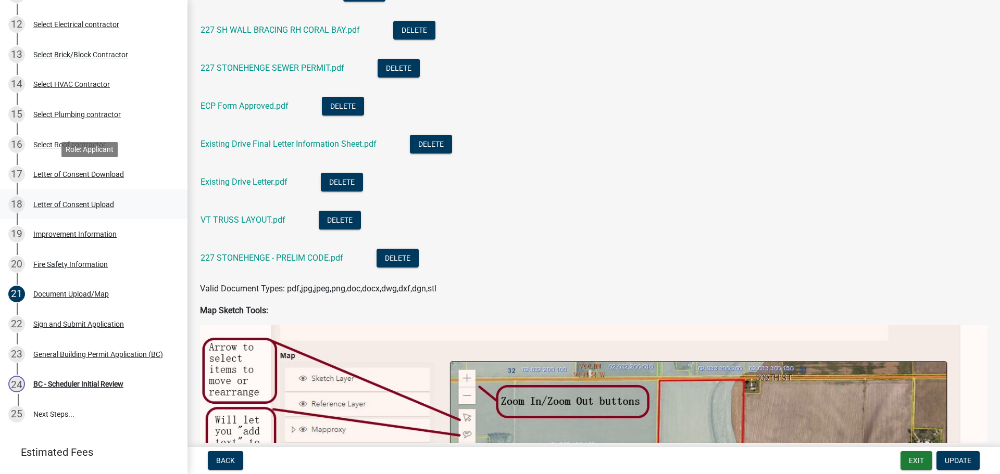
scroll to position [496, 0]
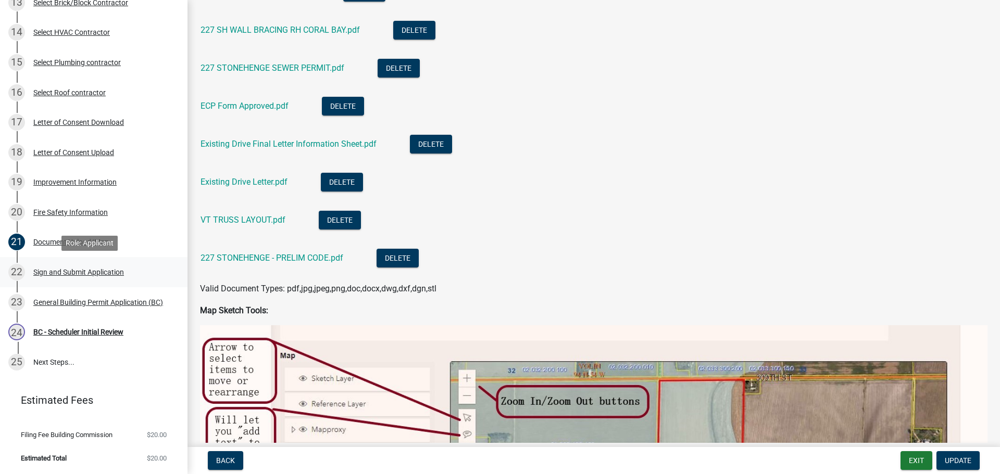
click at [56, 271] on div "Sign and Submit Application" at bounding box center [78, 272] width 91 height 7
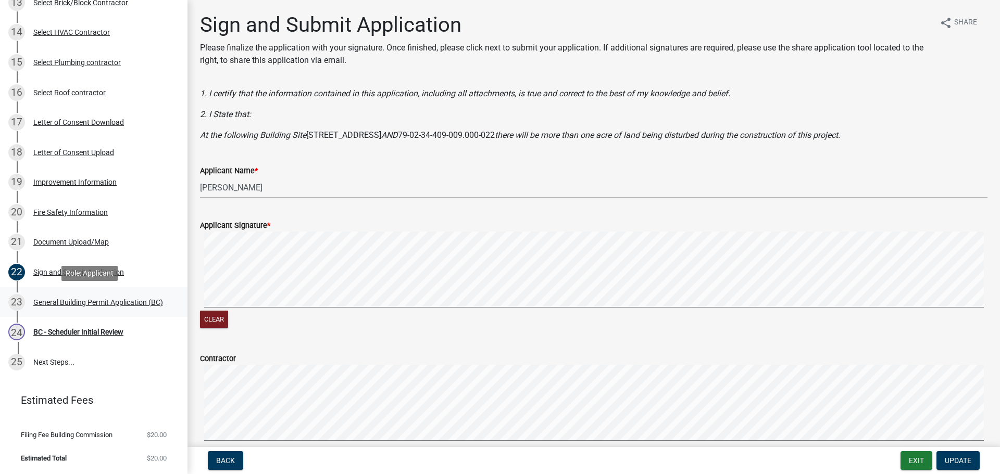
click at [70, 299] on div "General Building Permit Application (BC)" at bounding box center [98, 302] width 130 height 7
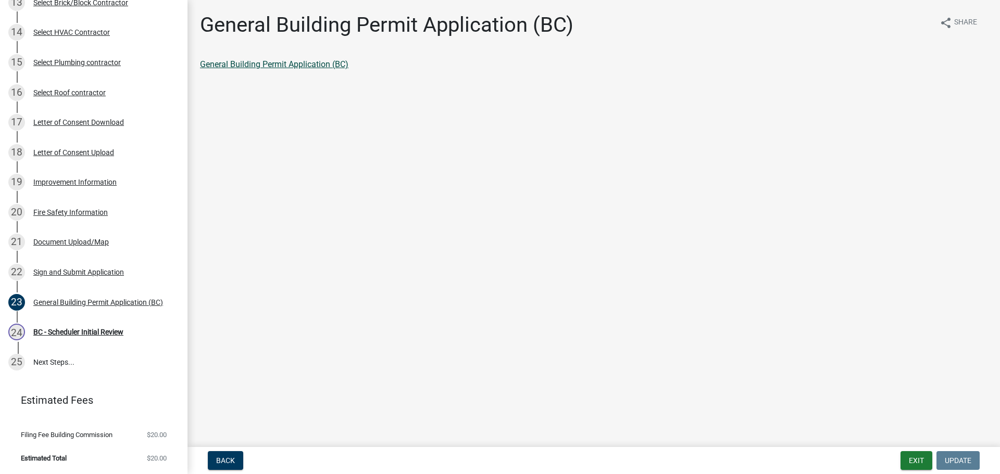
click at [279, 60] on link "General Building Permit Application (BC)" at bounding box center [274, 64] width 148 height 10
click at [59, 330] on div "BC - Scheduler Initial Review" at bounding box center [78, 332] width 90 height 7
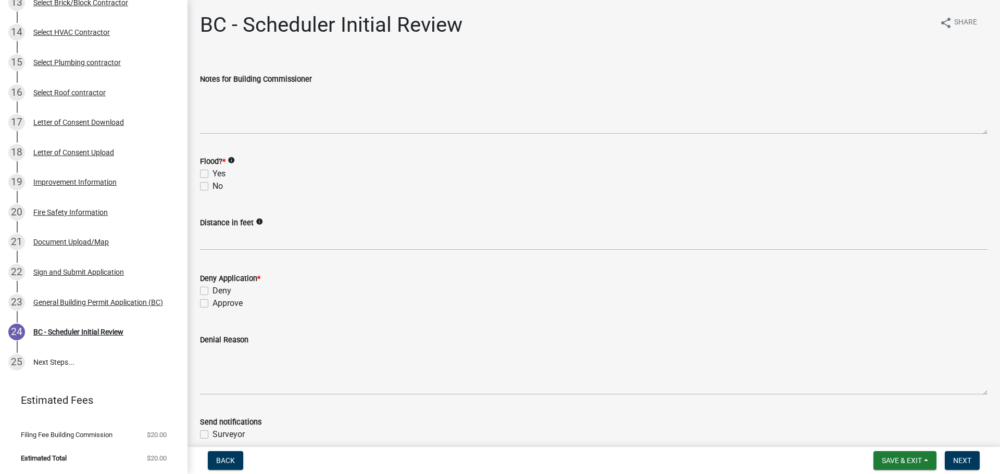
click at [212, 186] on label "No" at bounding box center [217, 186] width 10 height 12
click at [212, 186] on input "No" at bounding box center [215, 183] width 7 height 7
checkbox input "true"
checkbox input "false"
checkbox input "true"
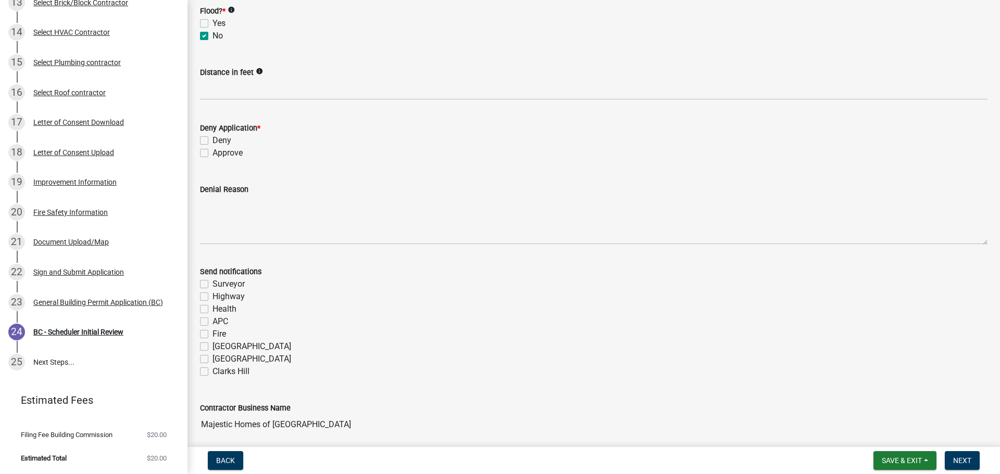
scroll to position [156, 0]
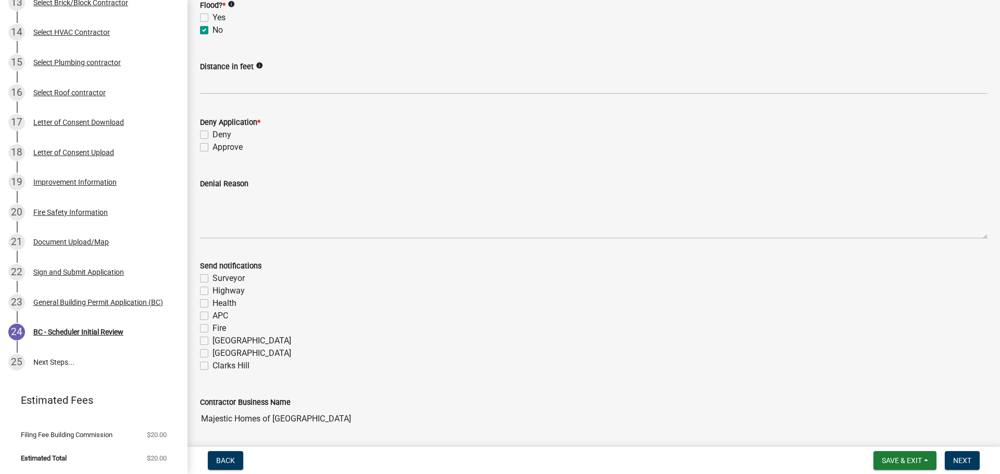
click at [212, 147] on label "Approve" at bounding box center [227, 147] width 30 height 12
click at [212, 147] on input "Approve" at bounding box center [215, 144] width 7 height 7
checkbox input "true"
checkbox input "false"
checkbox input "true"
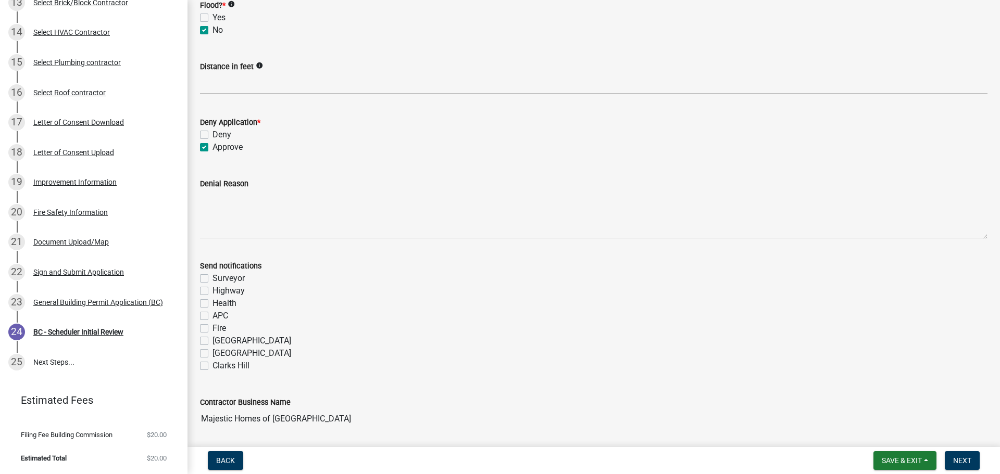
click at [212, 327] on label "Fire" at bounding box center [219, 328] width 14 height 12
click at [212, 327] on input "Fire" at bounding box center [215, 325] width 7 height 7
checkbox input "true"
checkbox input "false"
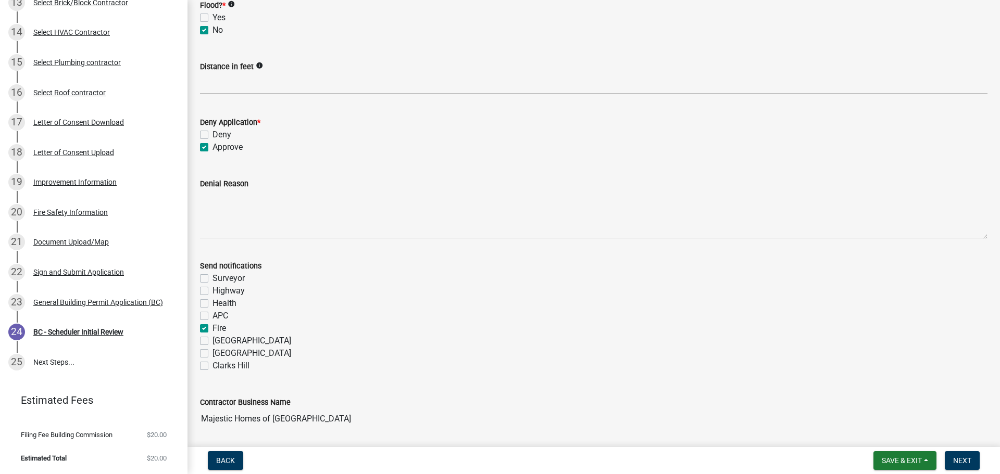
checkbox input "false"
checkbox input "true"
checkbox input "false"
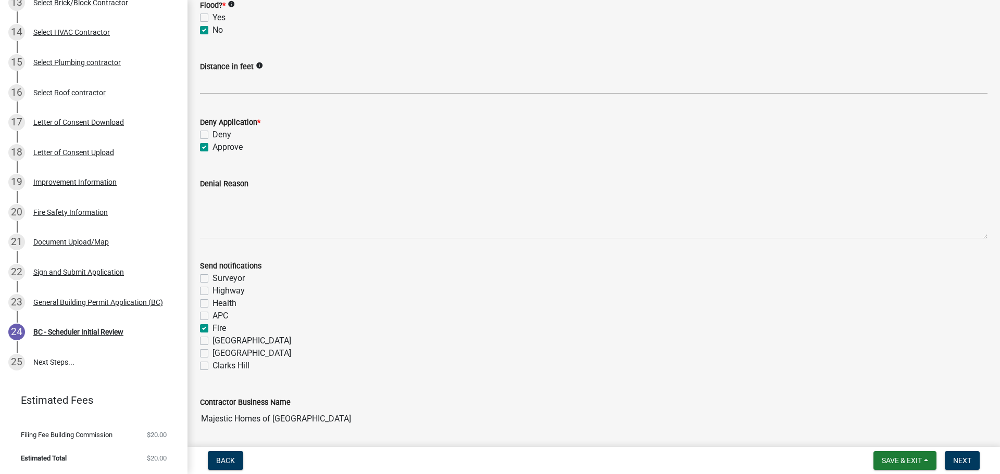
checkbox input "false"
click at [962, 456] on button "Next" at bounding box center [962, 461] width 35 height 19
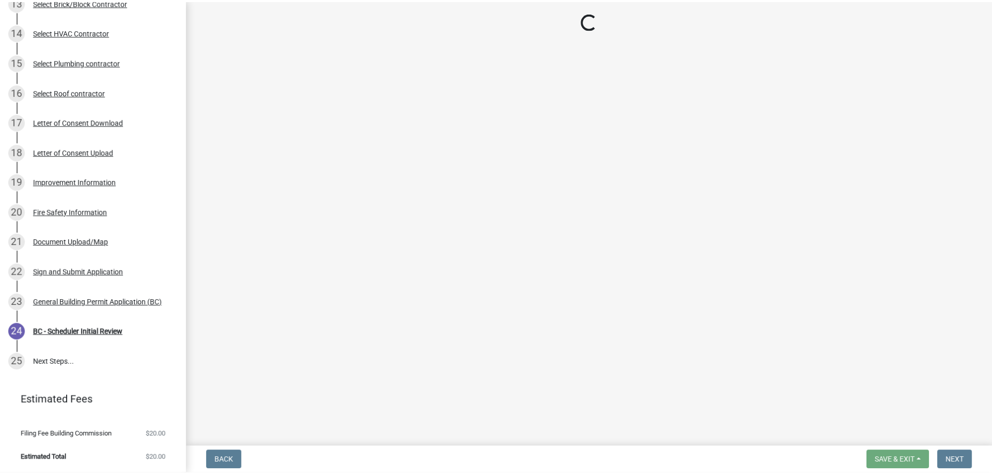
scroll to position [526, 0]
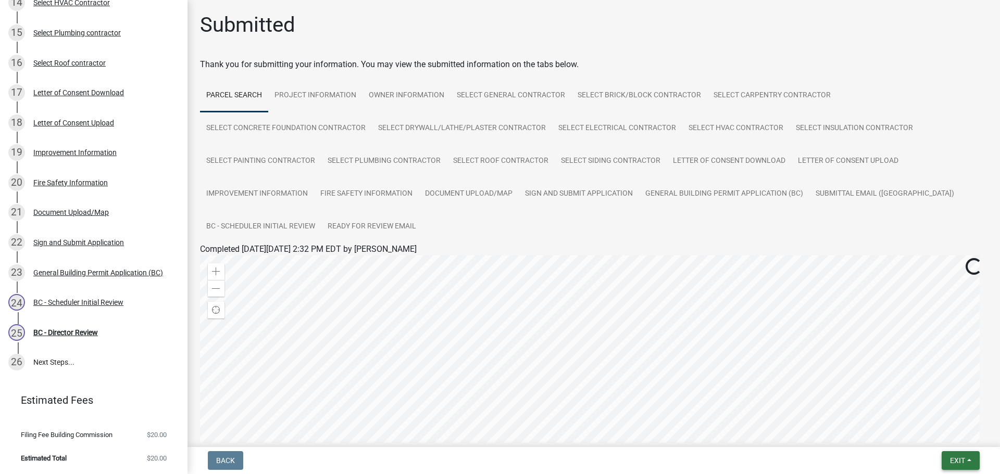
click at [972, 459] on button "Exit" at bounding box center [961, 461] width 38 height 19
click at [953, 433] on button "Save & Exit" at bounding box center [937, 433] width 83 height 25
